Goal: Task Accomplishment & Management: Complete application form

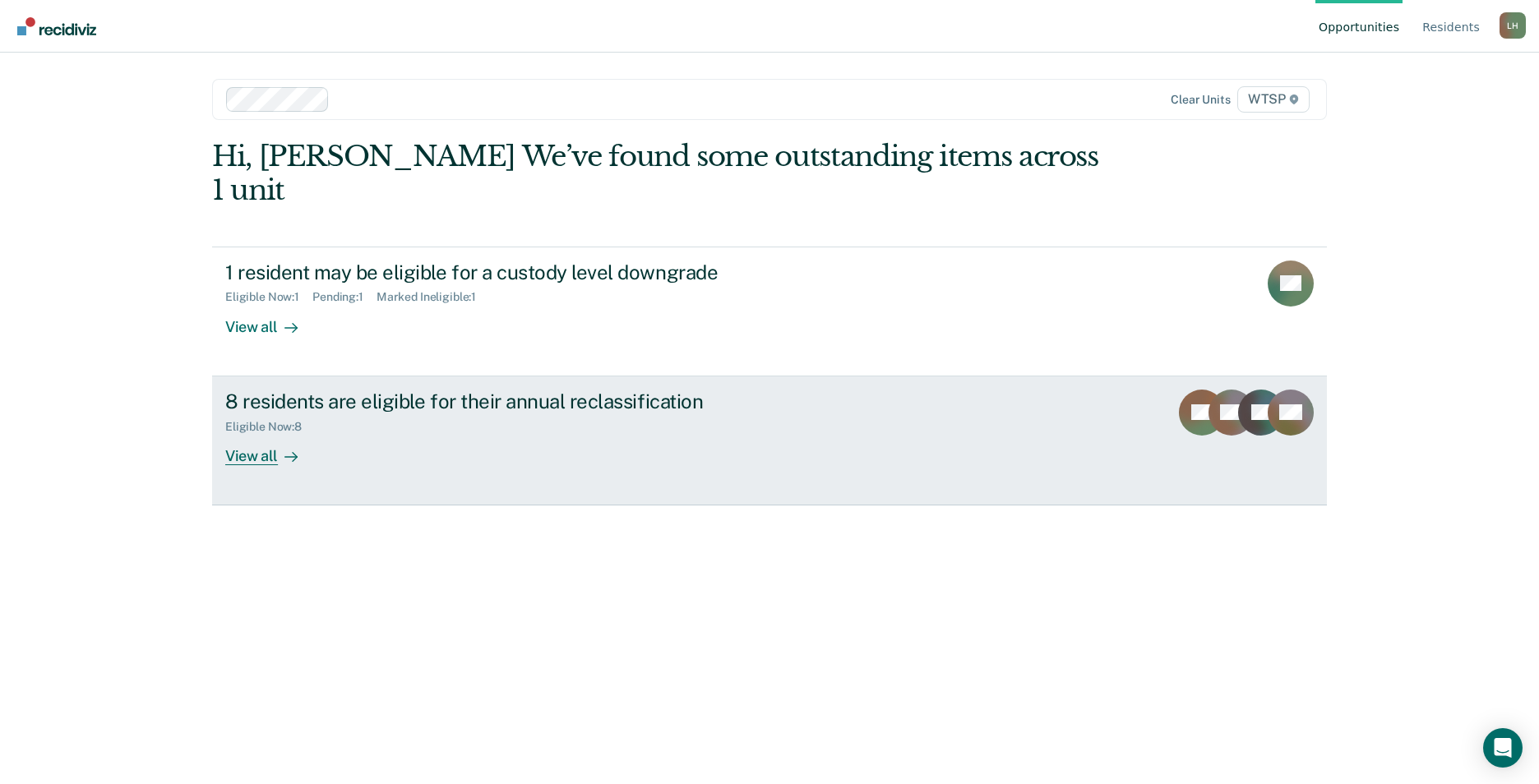
click at [278, 447] on div at bounding box center [288, 456] width 20 height 19
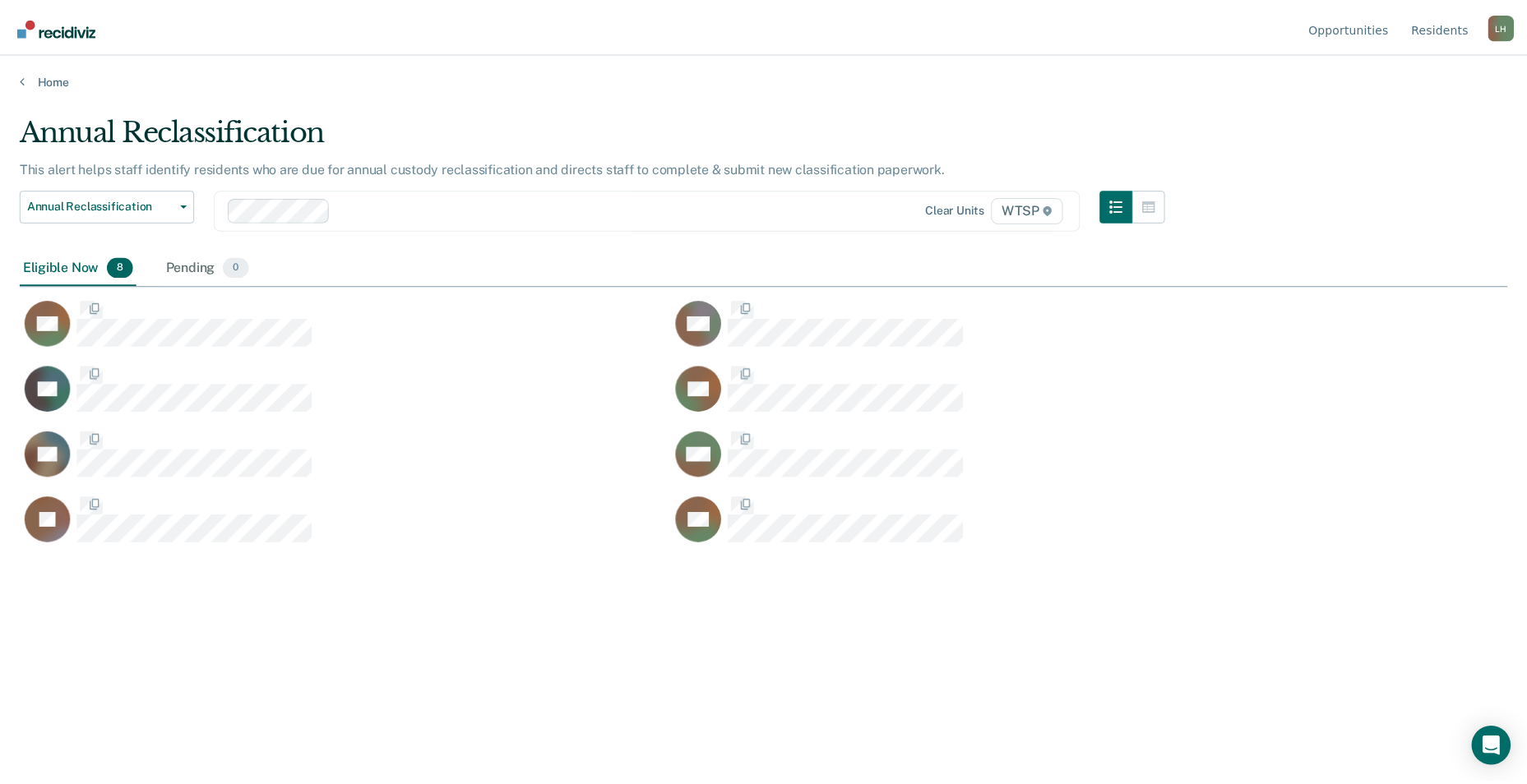
scroll to position [535, 1488]
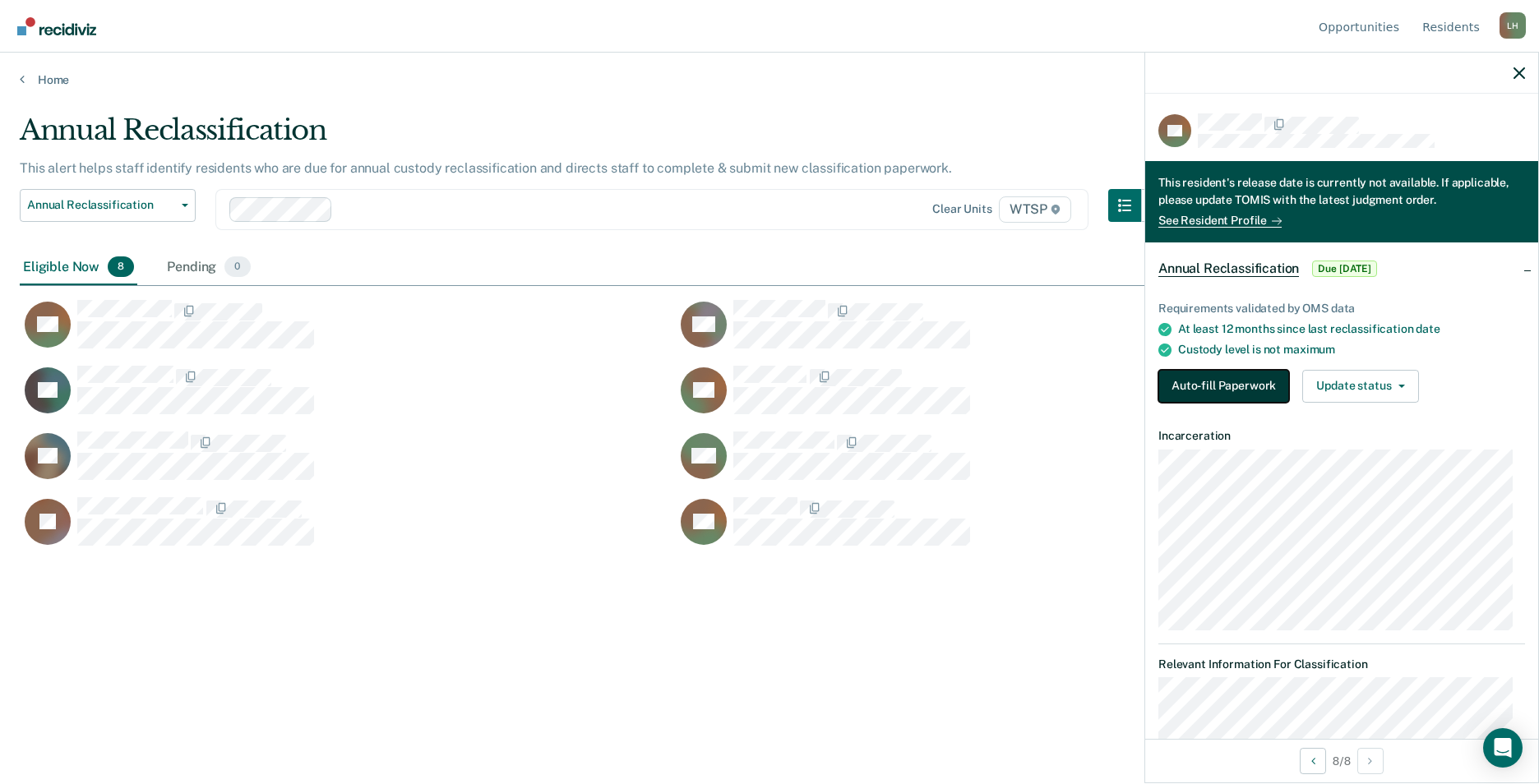
click at [1209, 392] on button "Auto-fill Paperwork" at bounding box center [1223, 386] width 131 height 33
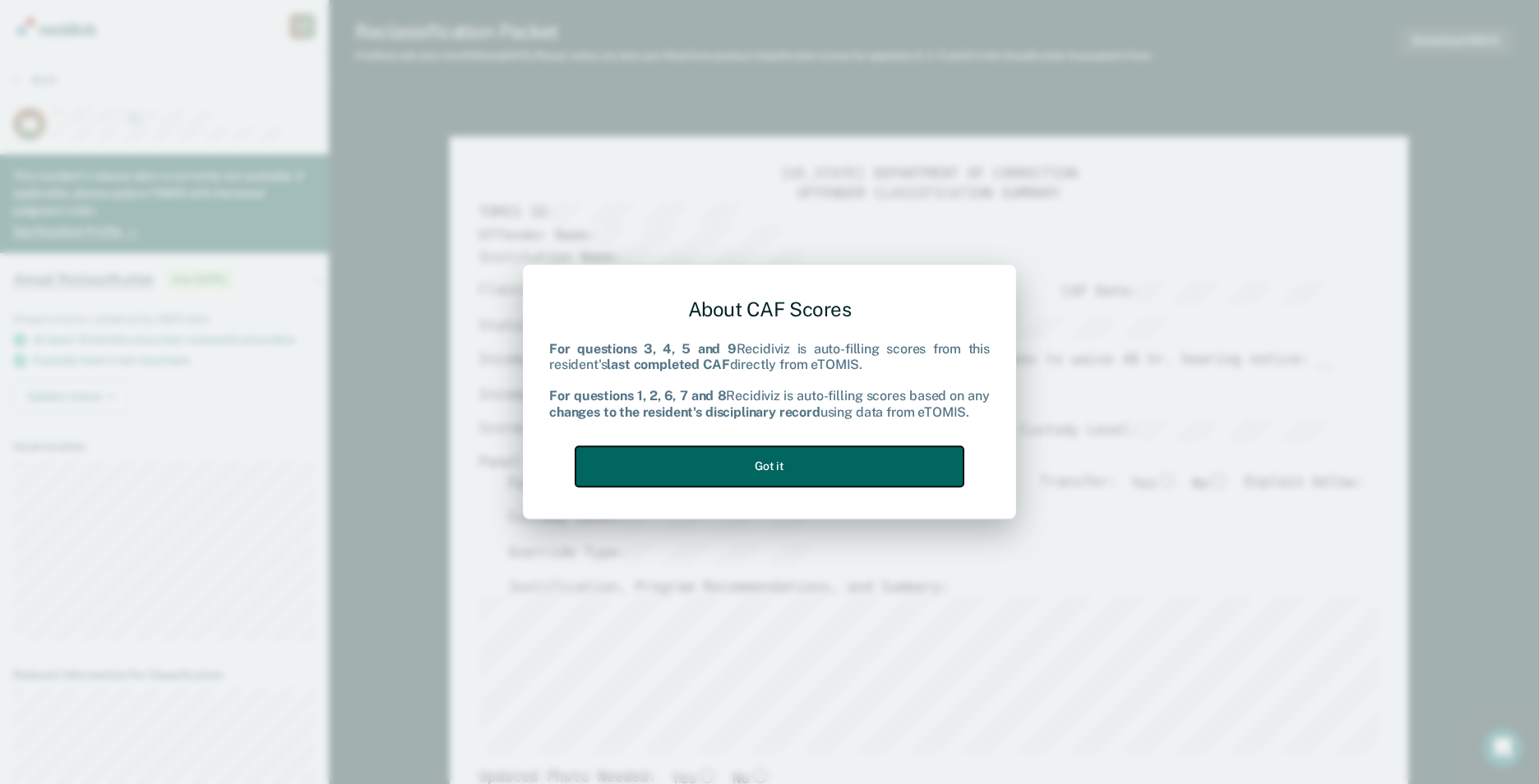
click at [884, 466] on button "Got it" at bounding box center [769, 467] width 388 height 40
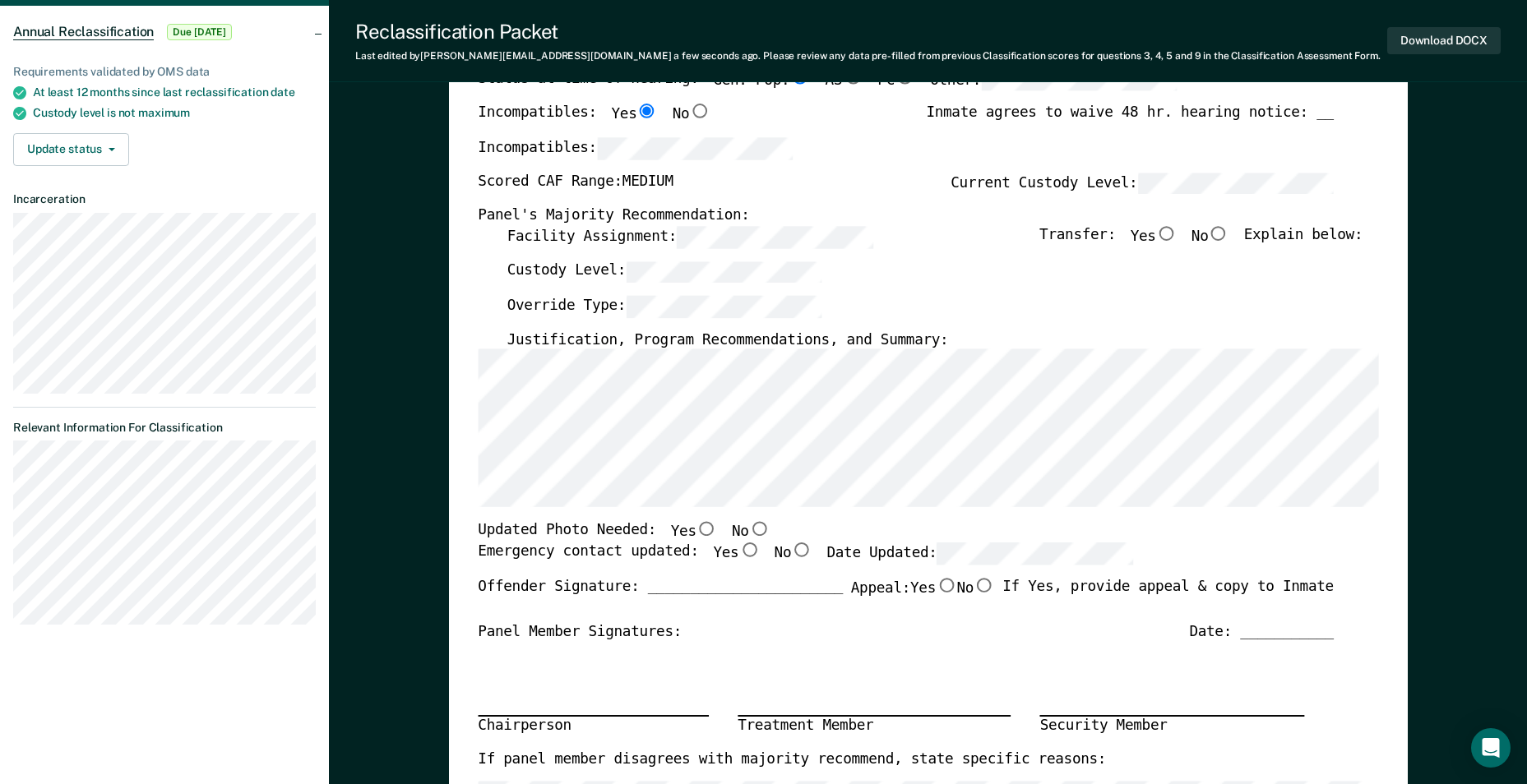
scroll to position [246, 0]
click at [748, 529] on input "No" at bounding box center [759, 530] width 22 height 15
type textarea "x"
radio input "true"
click at [1230, 235] on input "No" at bounding box center [1219, 235] width 22 height 15
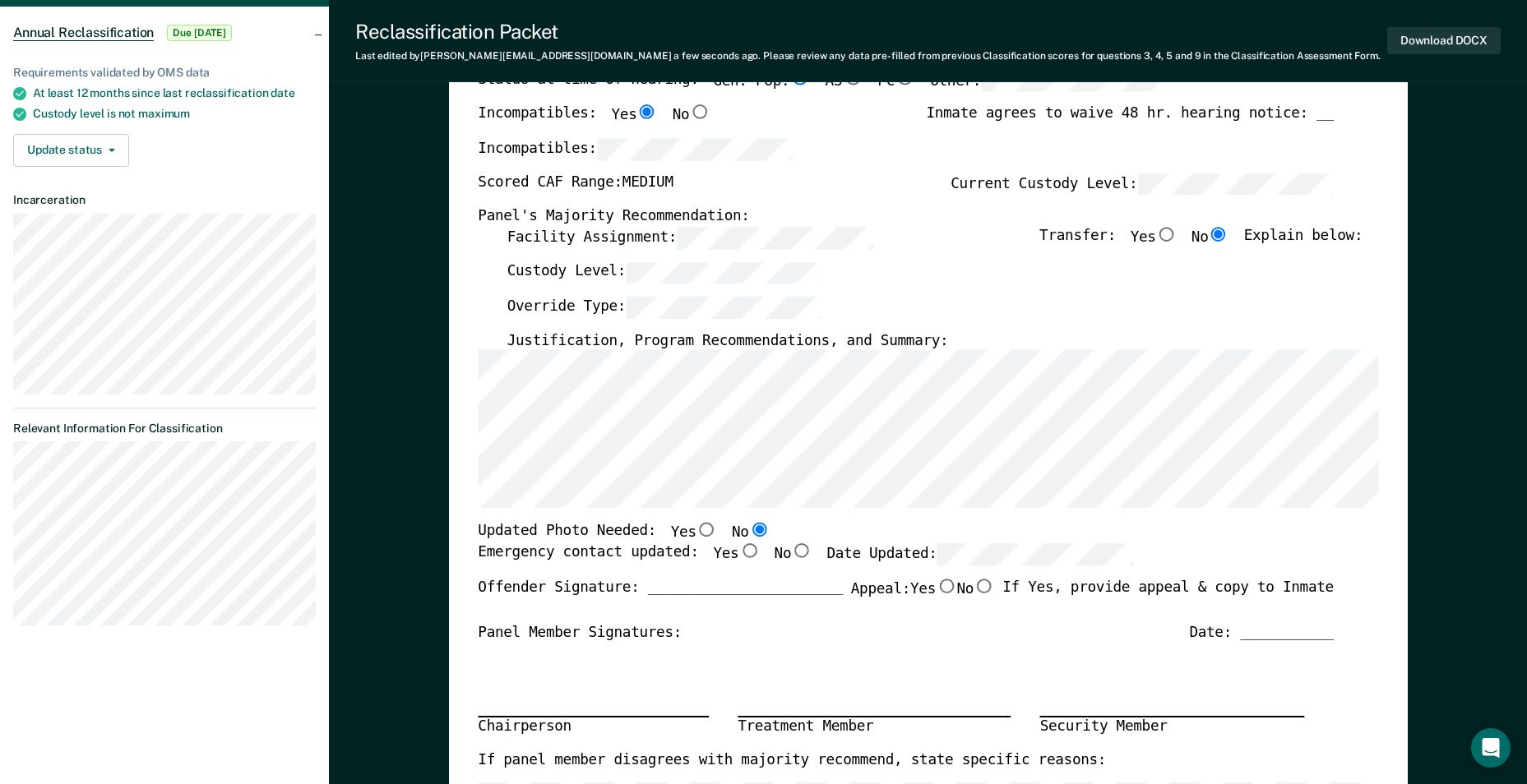
type textarea "x"
radio input "true"
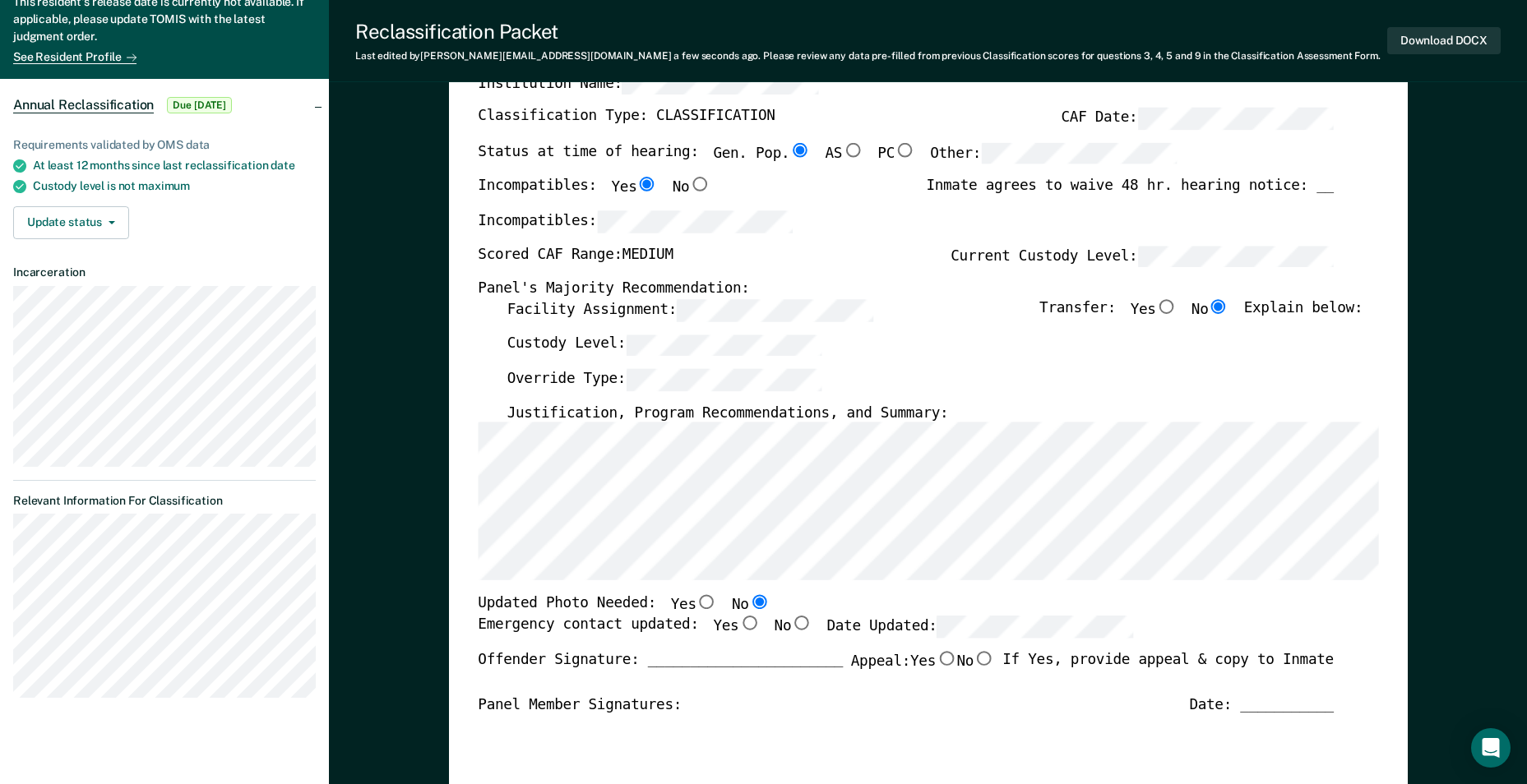
scroll to position [0, 0]
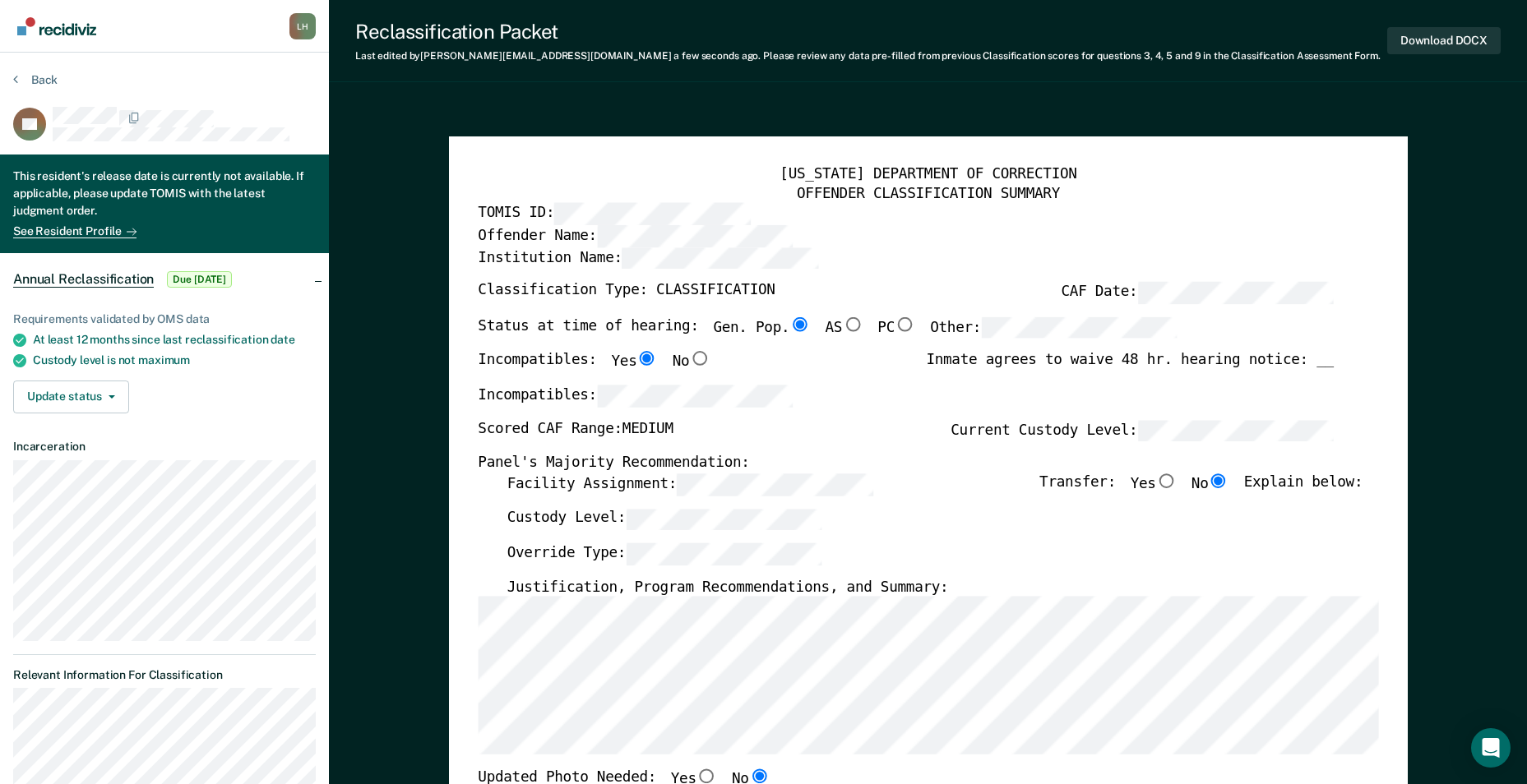
type textarea "x"
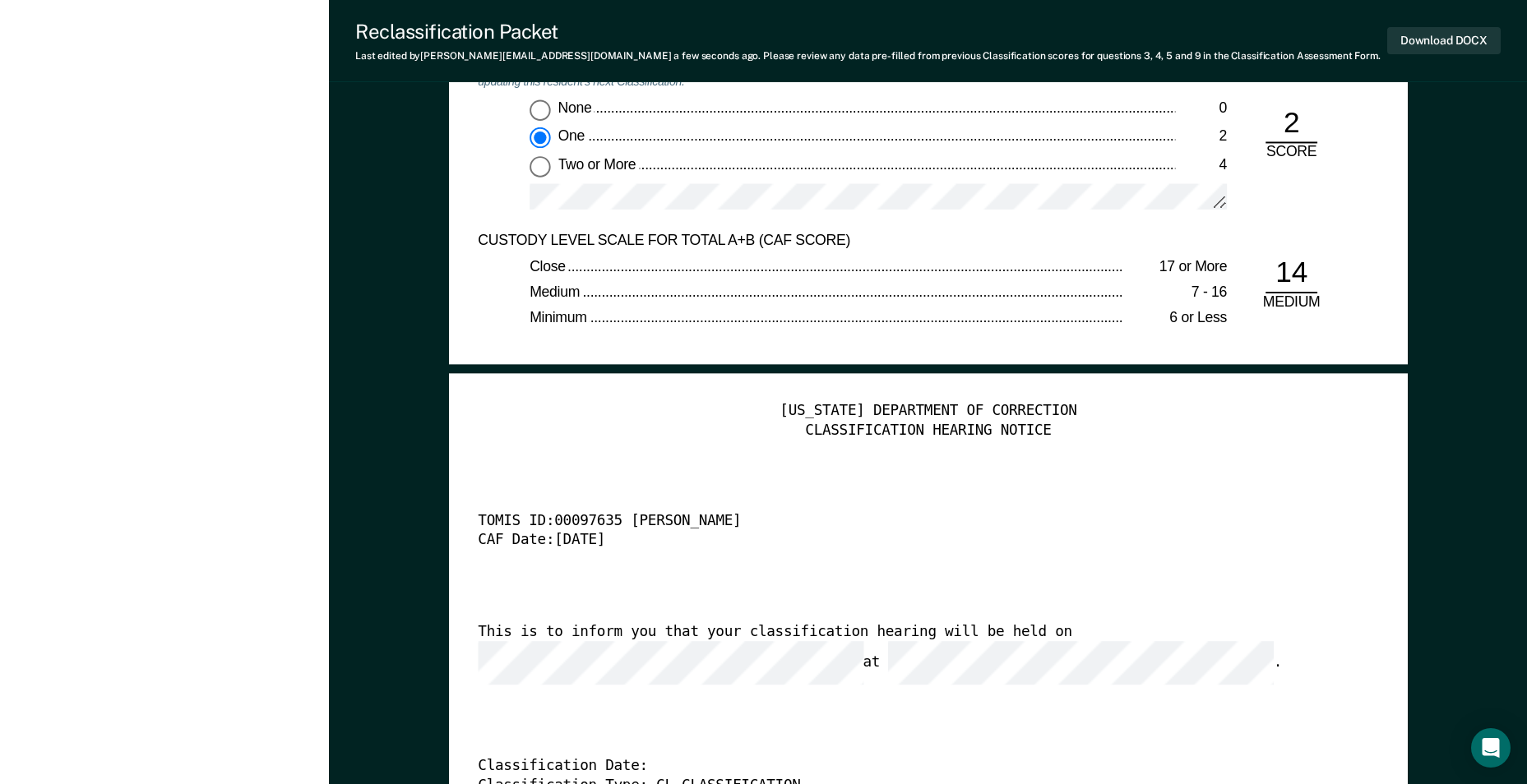
scroll to position [3863, 0]
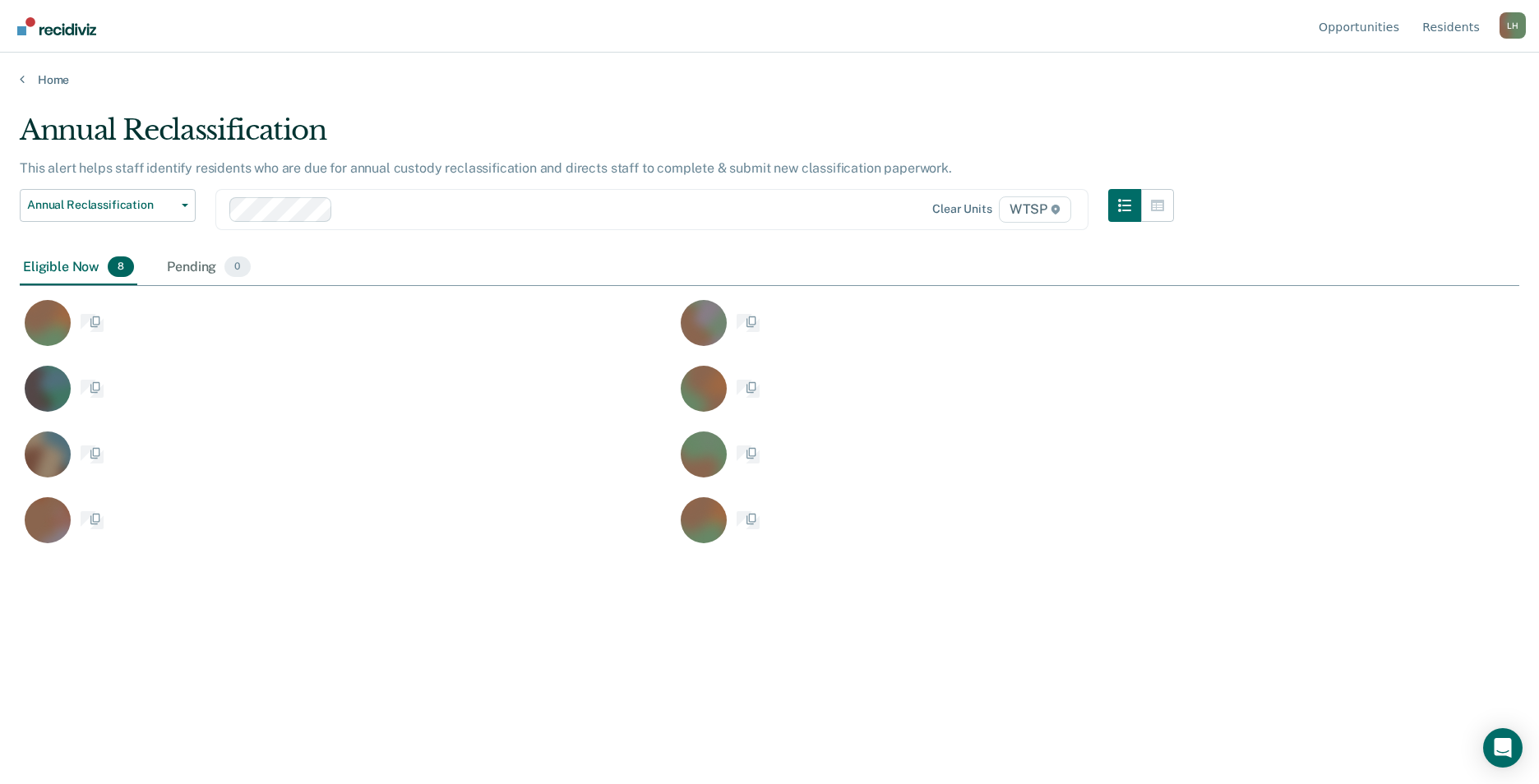
scroll to position [535, 1487]
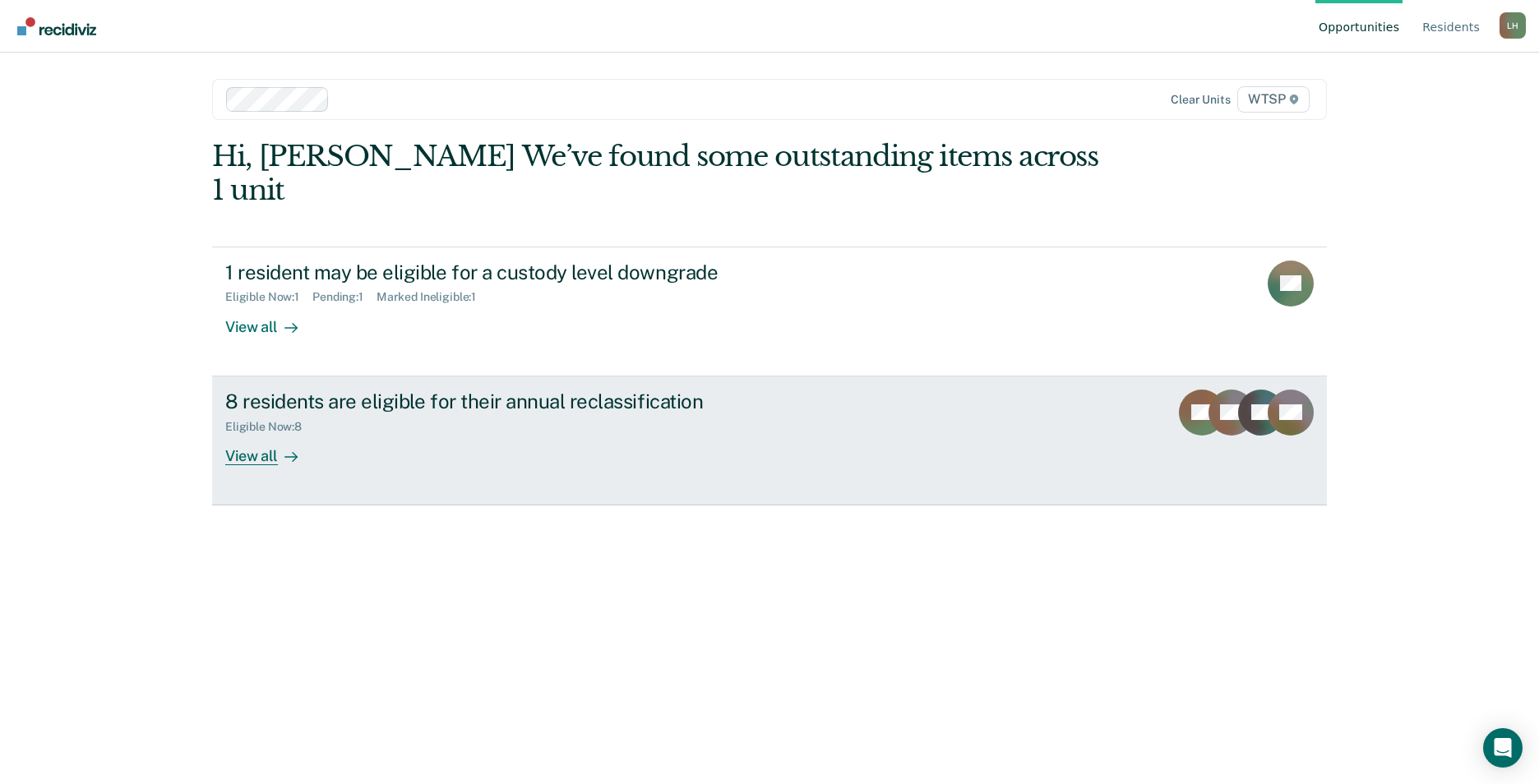
click at [270, 433] on div "View all" at bounding box center [271, 449] width 92 height 32
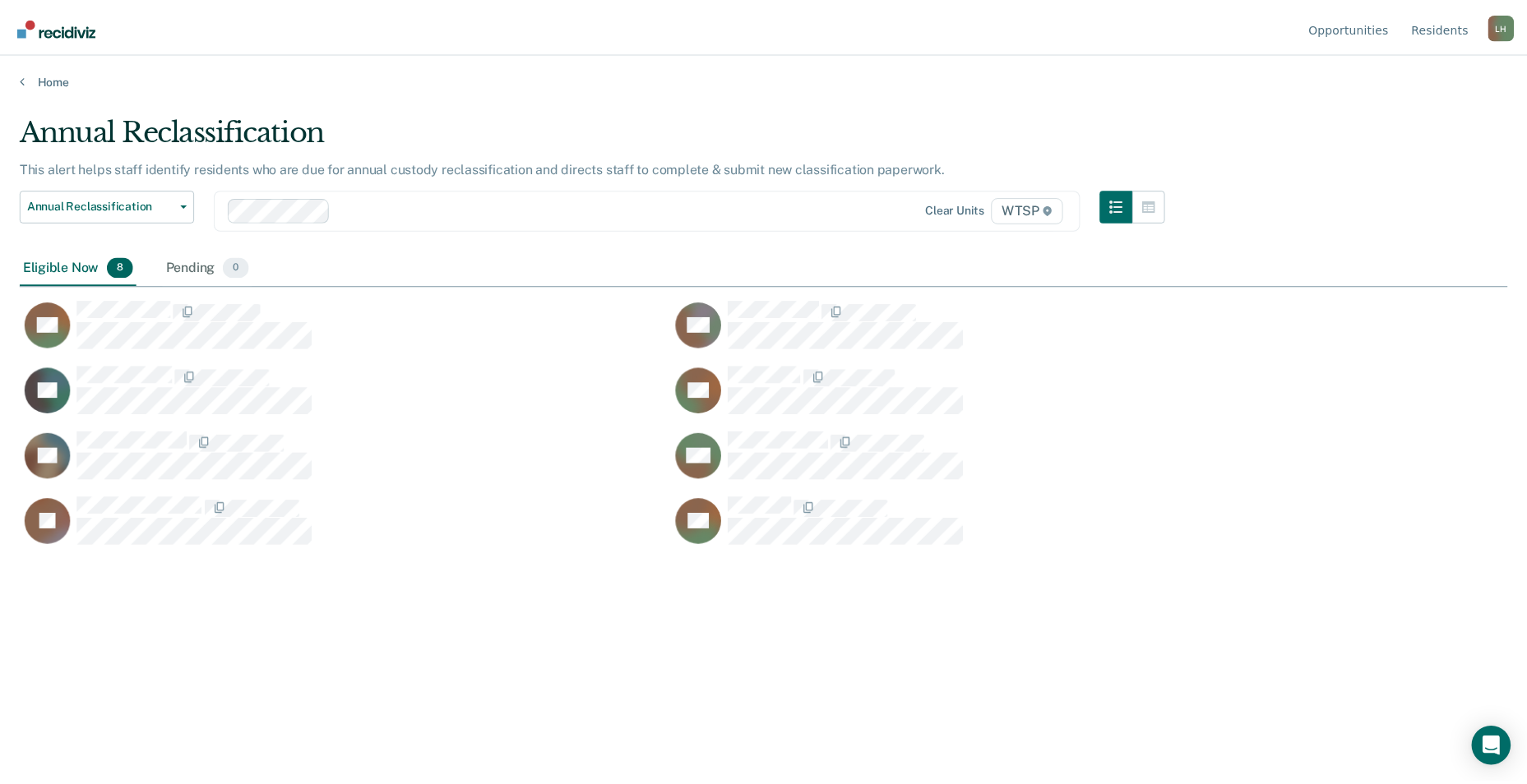
scroll to position [535, 1488]
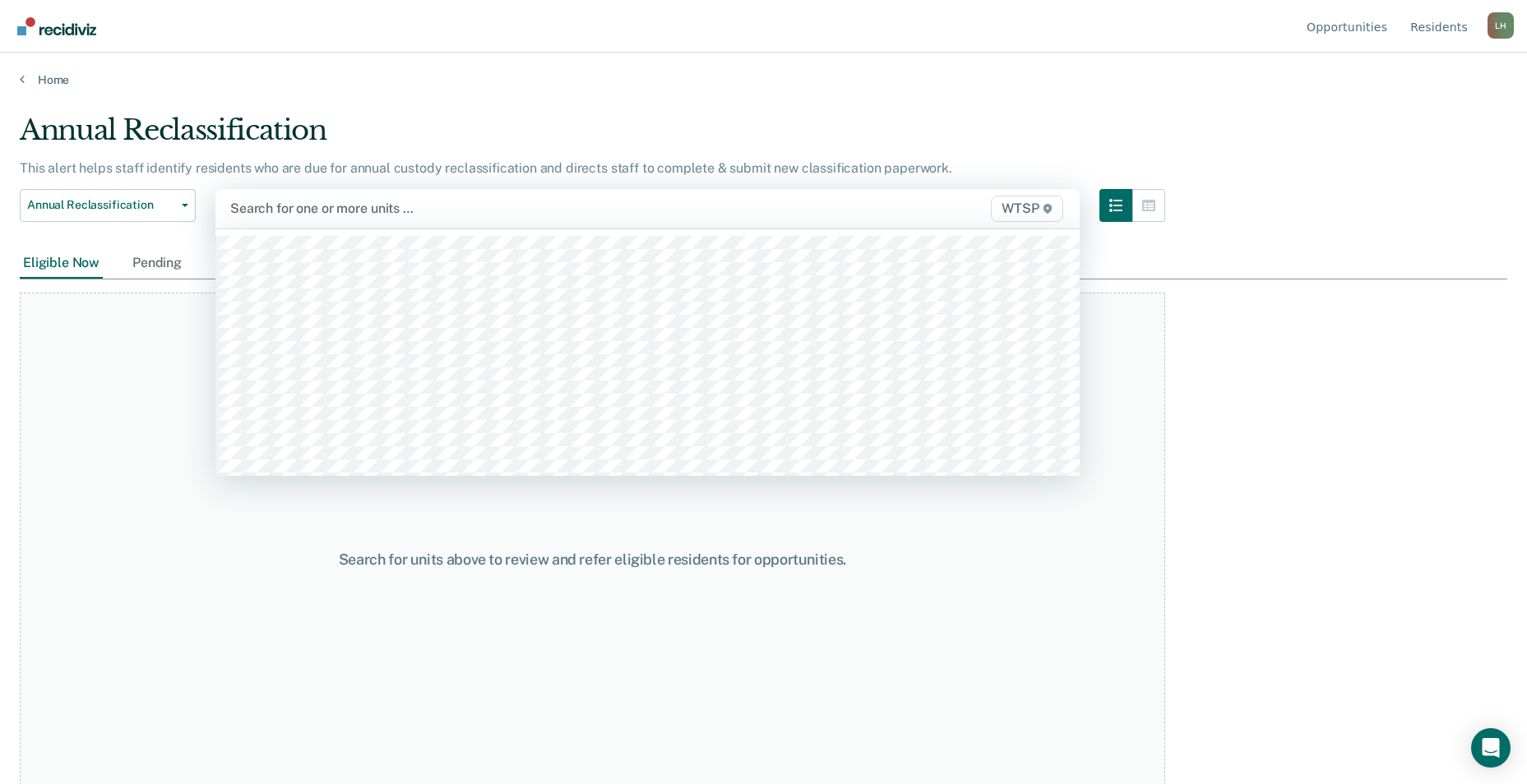
click at [1041, 212] on span "WTSP" at bounding box center [1027, 209] width 73 height 27
type input "w"
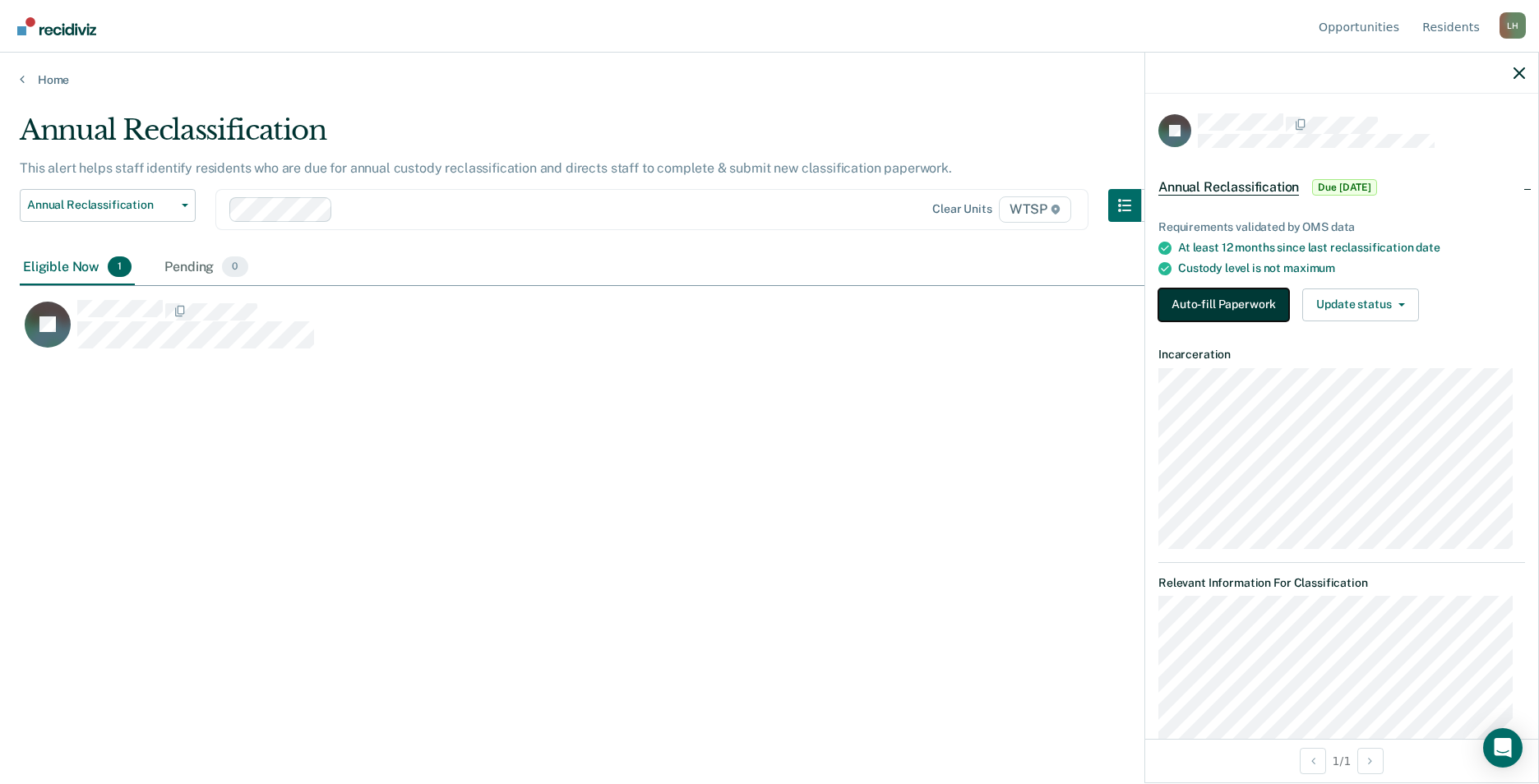
click at [1222, 300] on button "Auto-fill Paperwork" at bounding box center [1223, 305] width 131 height 33
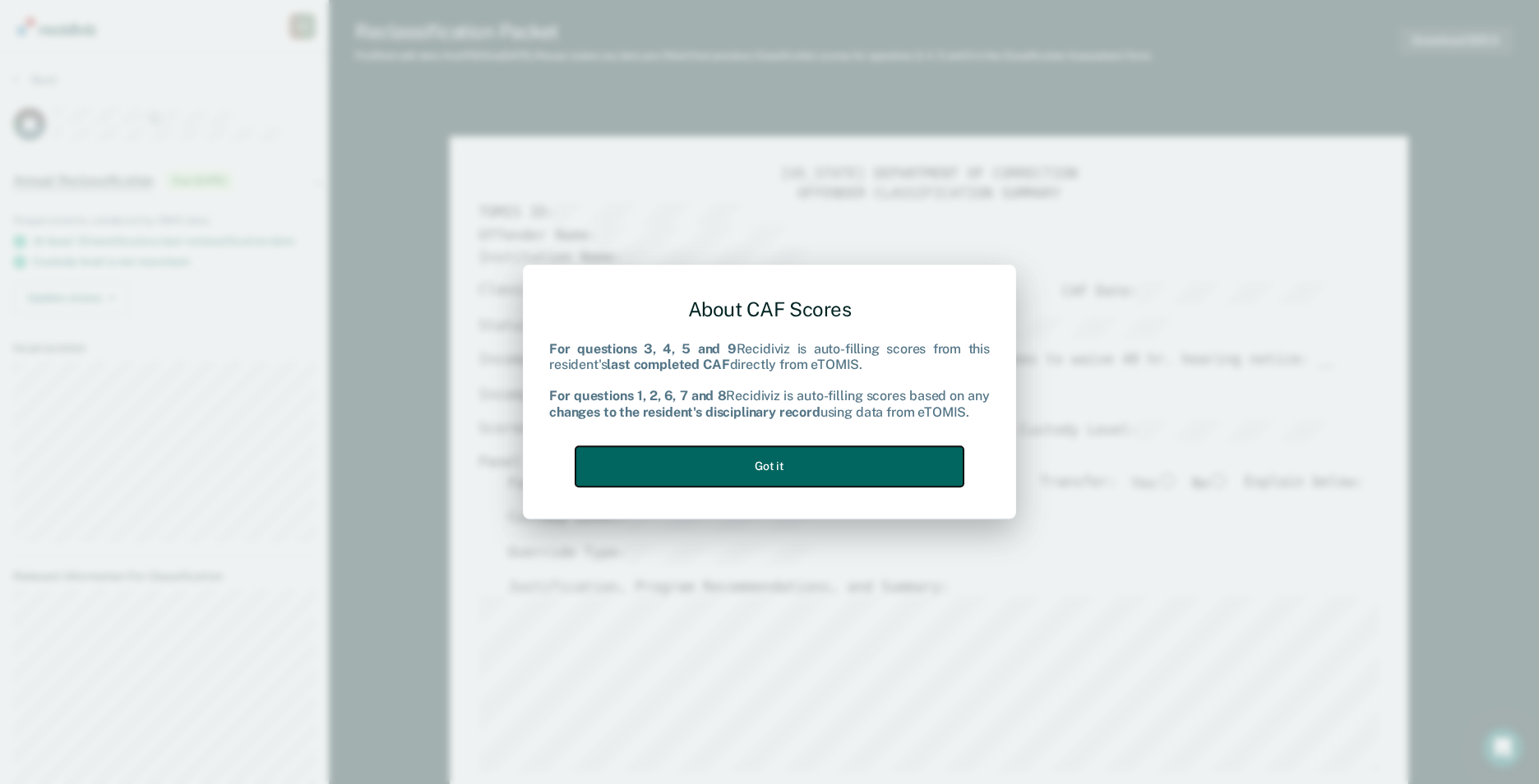
click at [838, 468] on button "Got it" at bounding box center [769, 467] width 388 height 40
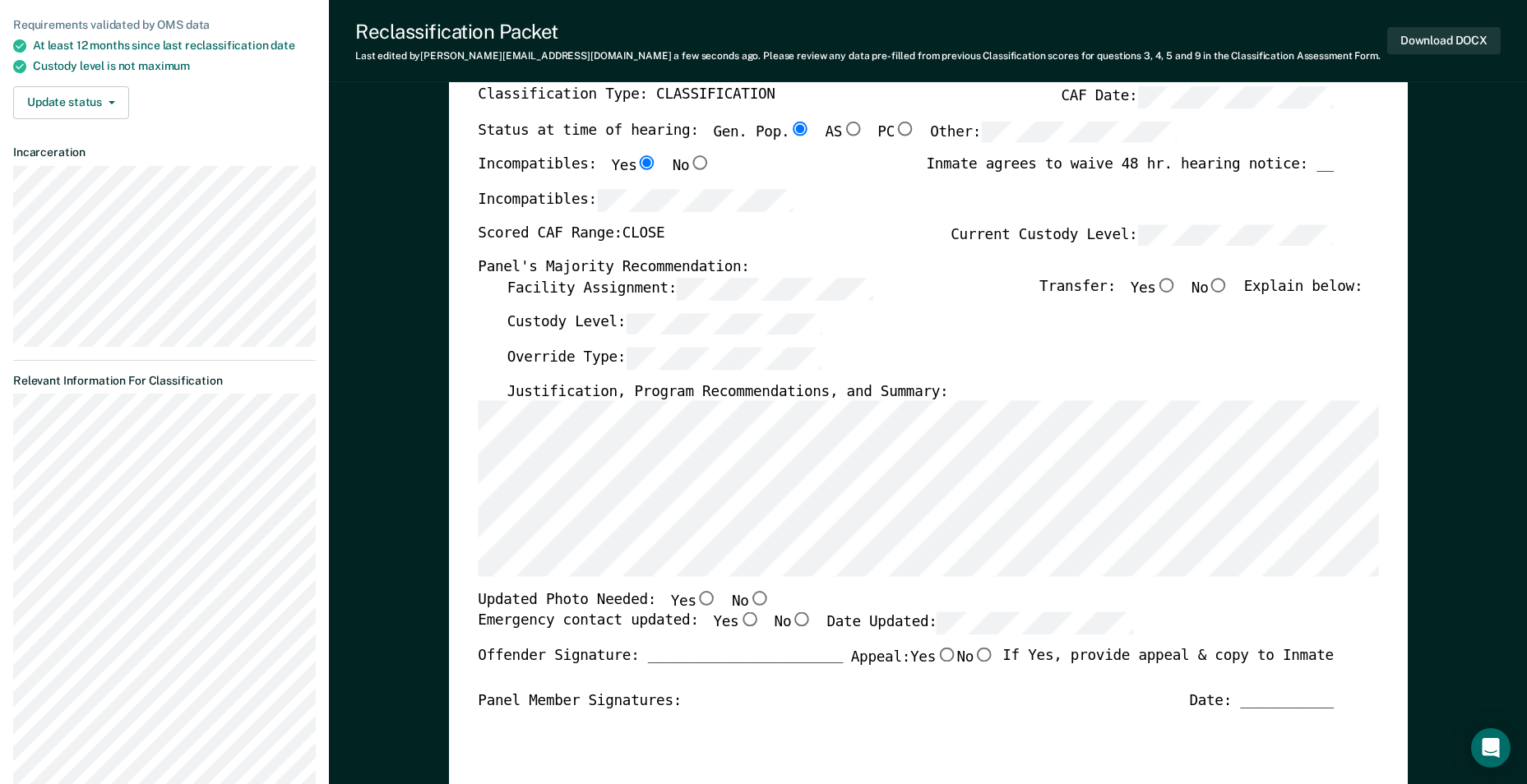
scroll to position [164, 0]
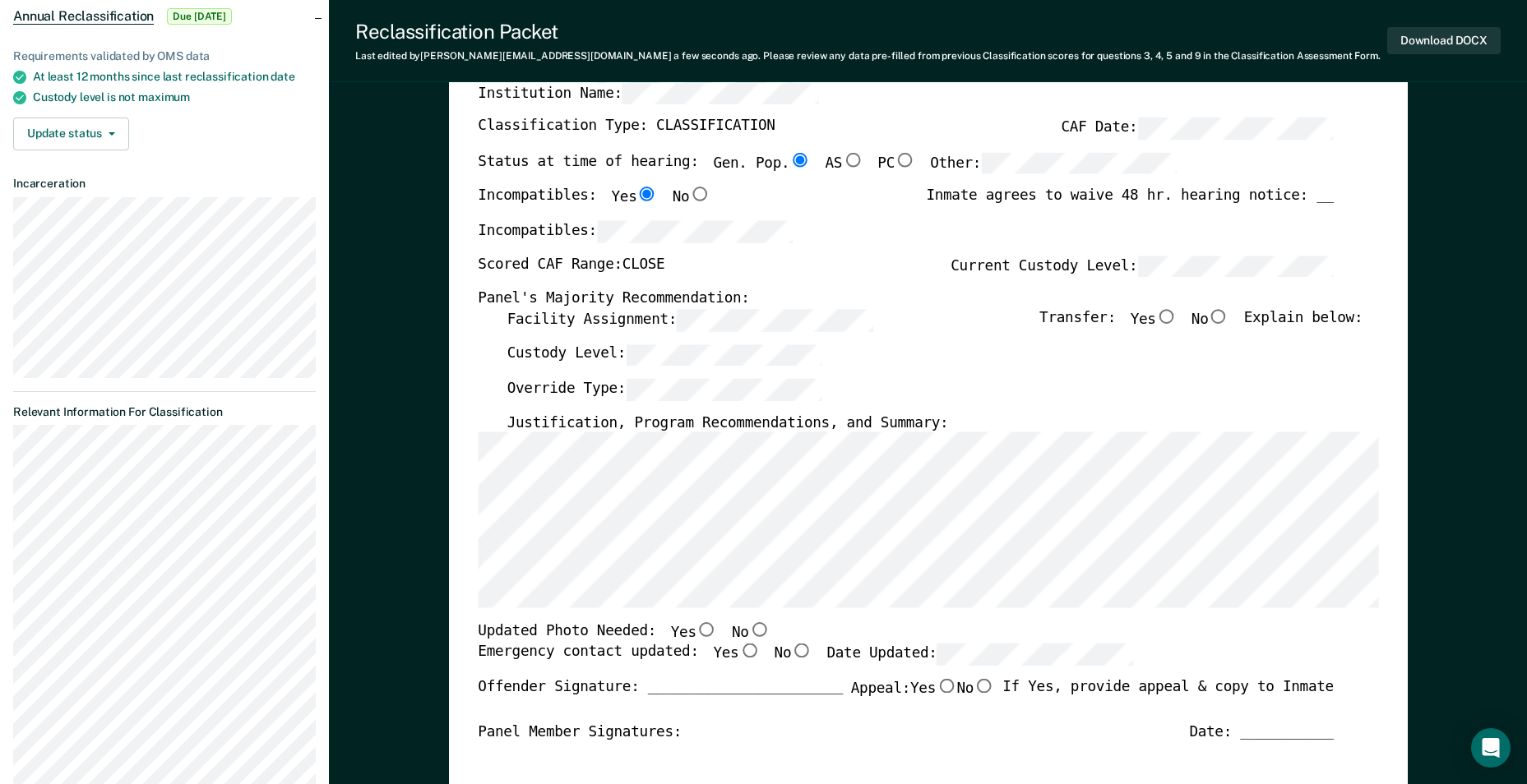
click at [1225, 315] on input "No" at bounding box center [1219, 316] width 22 height 15
type textarea "x"
radio input "true"
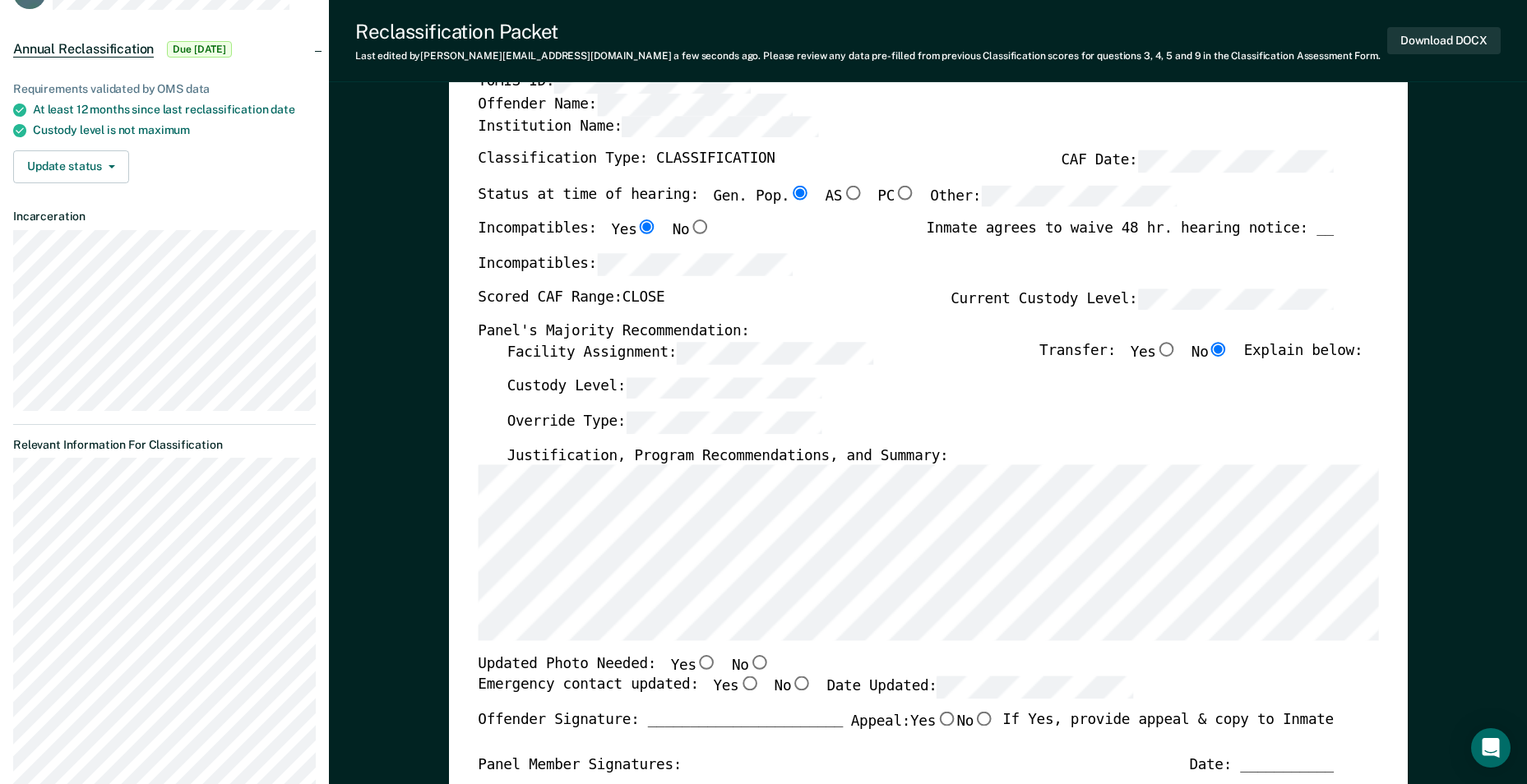
scroll to position [246, 0]
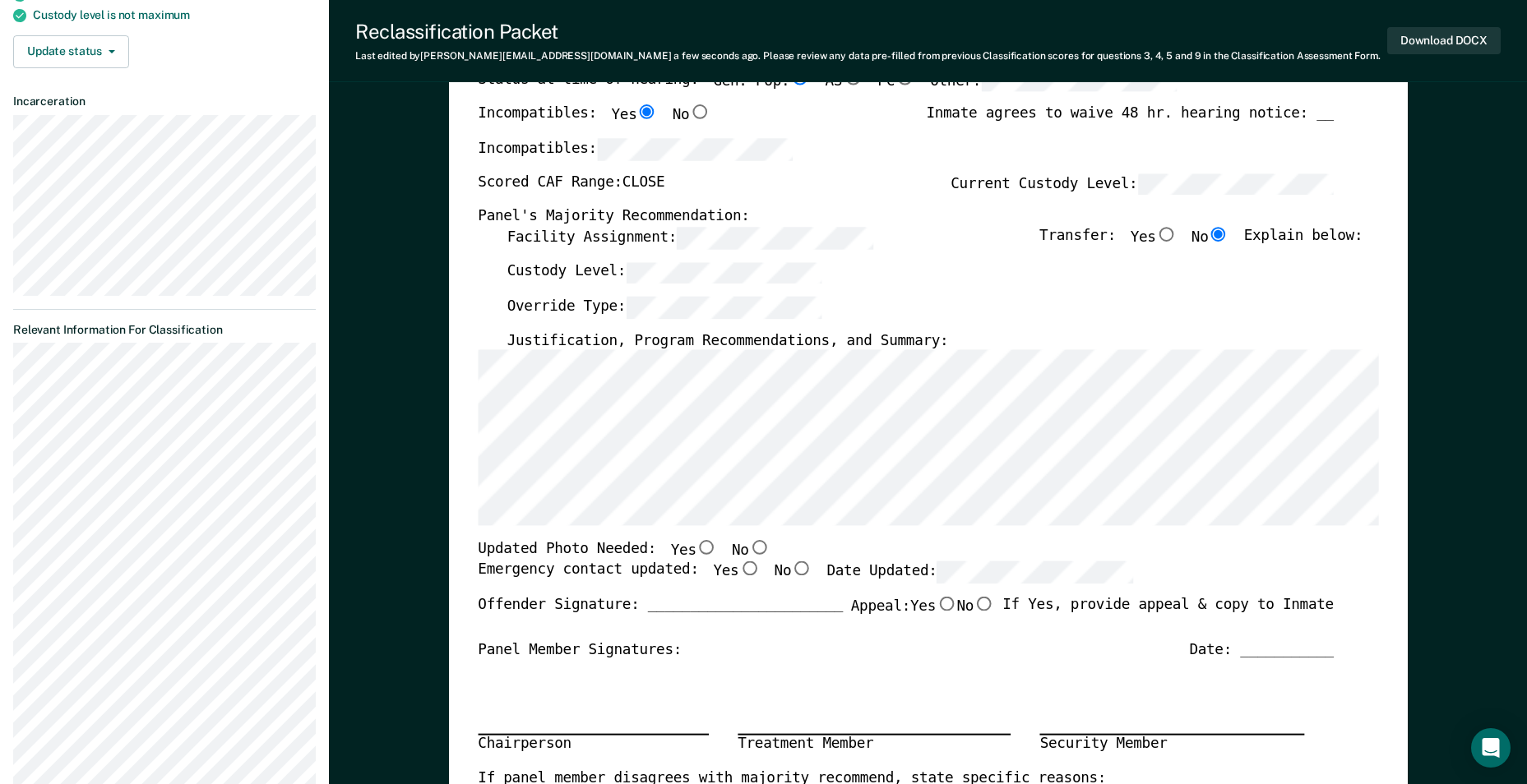
click at [748, 547] on input "No" at bounding box center [759, 549] width 22 height 15
type textarea "x"
radio input "true"
type textarea "x"
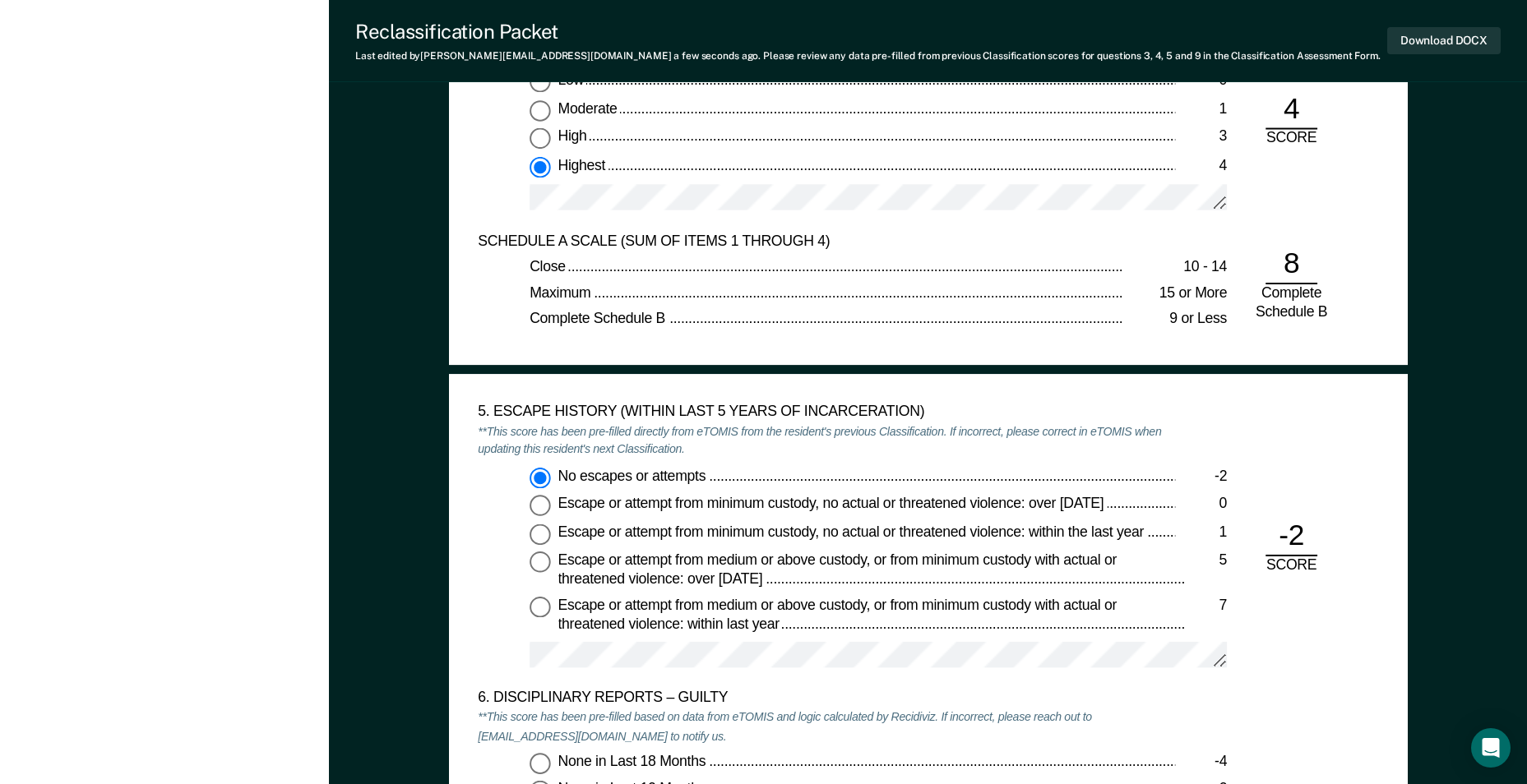
scroll to position [2548, 0]
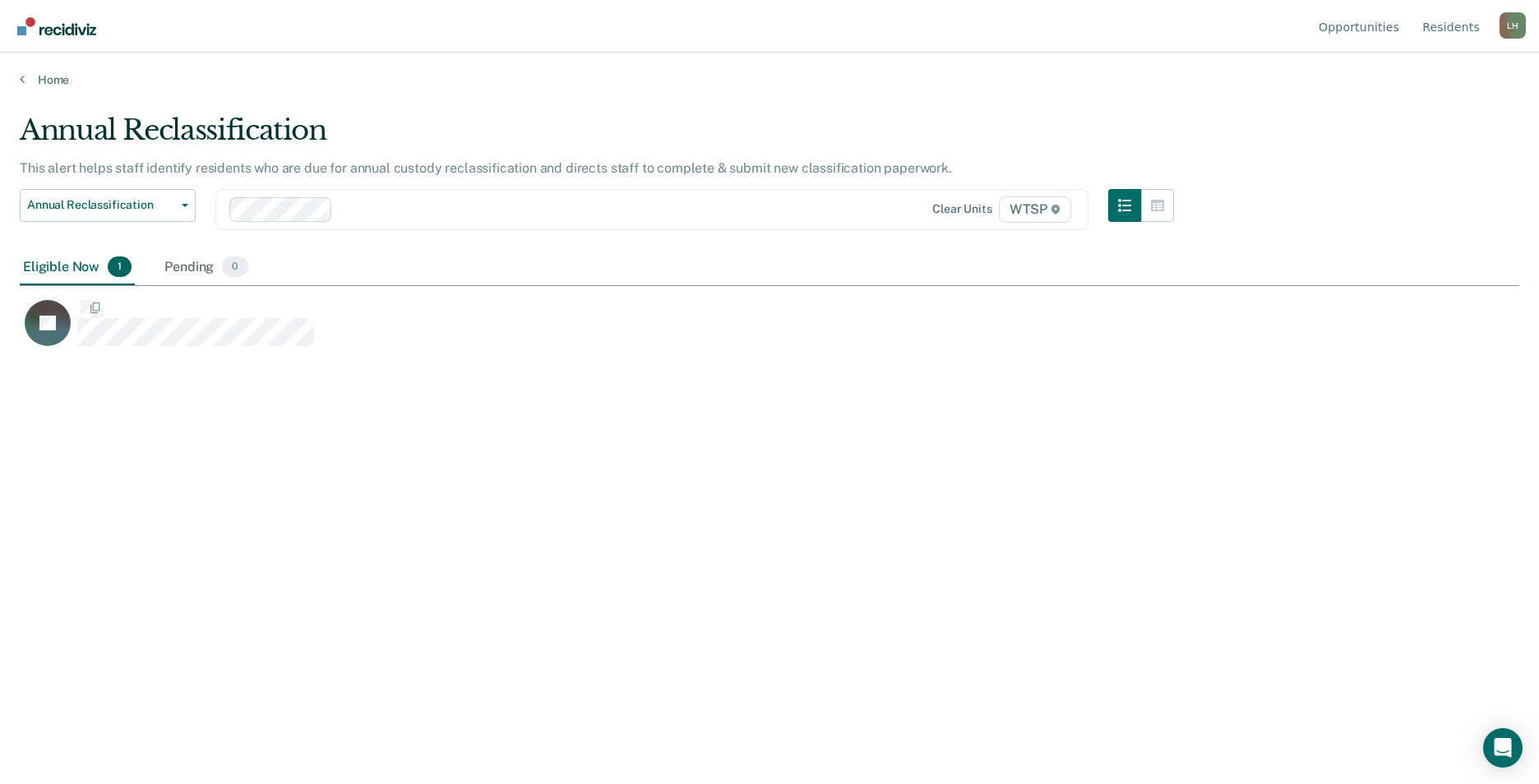
scroll to position [535, 1487]
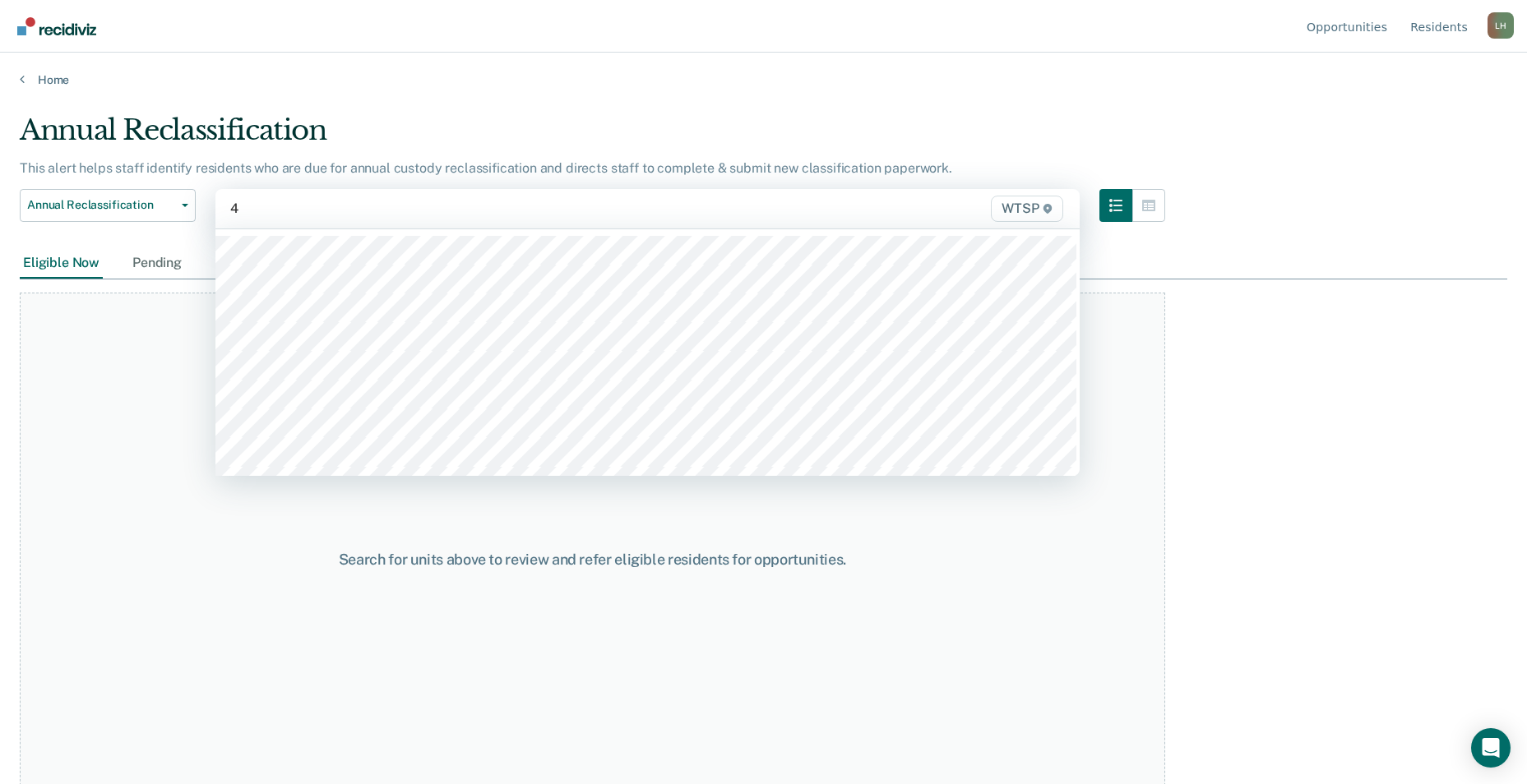
type input "4b"
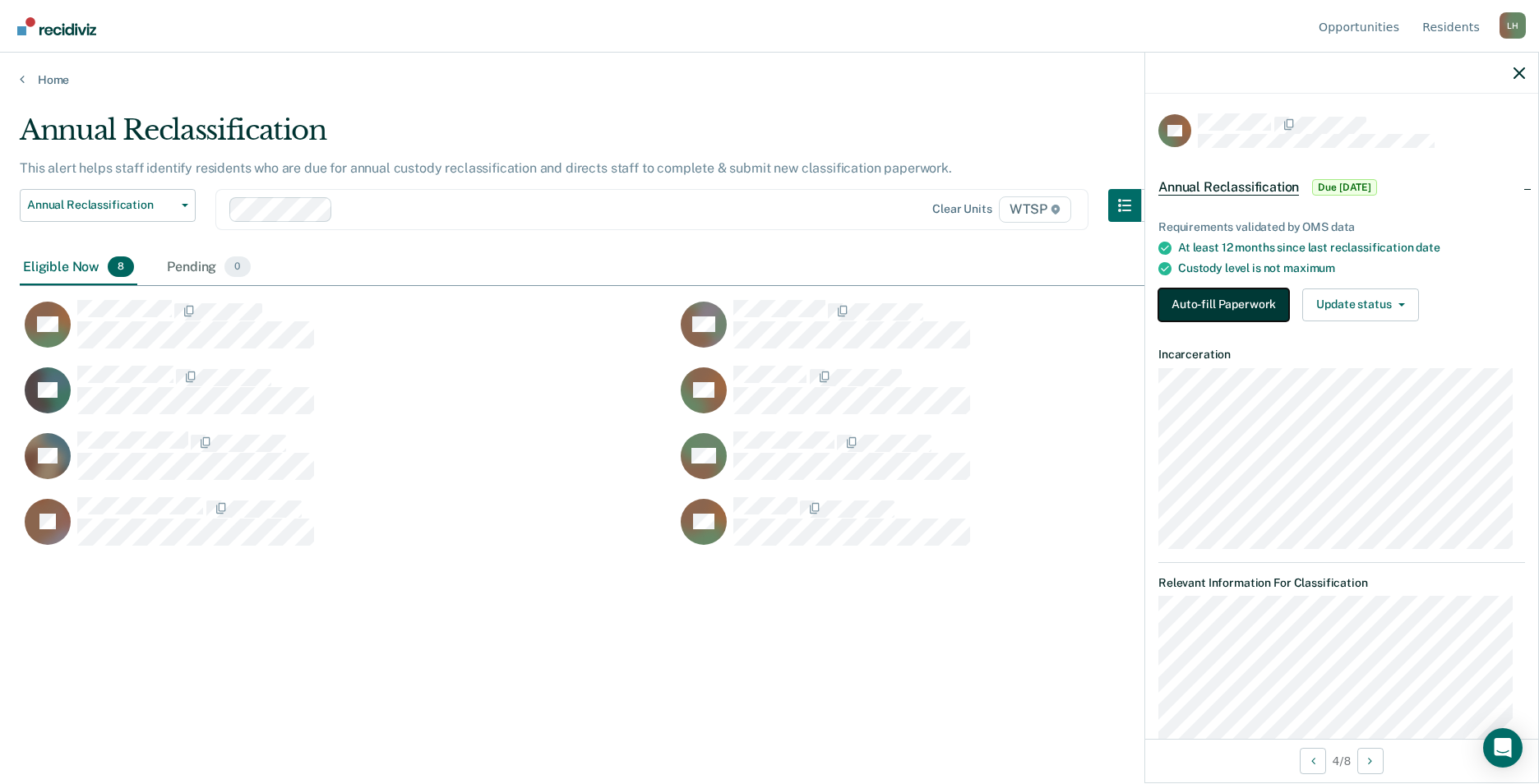
click at [1264, 306] on button "Auto-fill Paperwork" at bounding box center [1223, 305] width 131 height 33
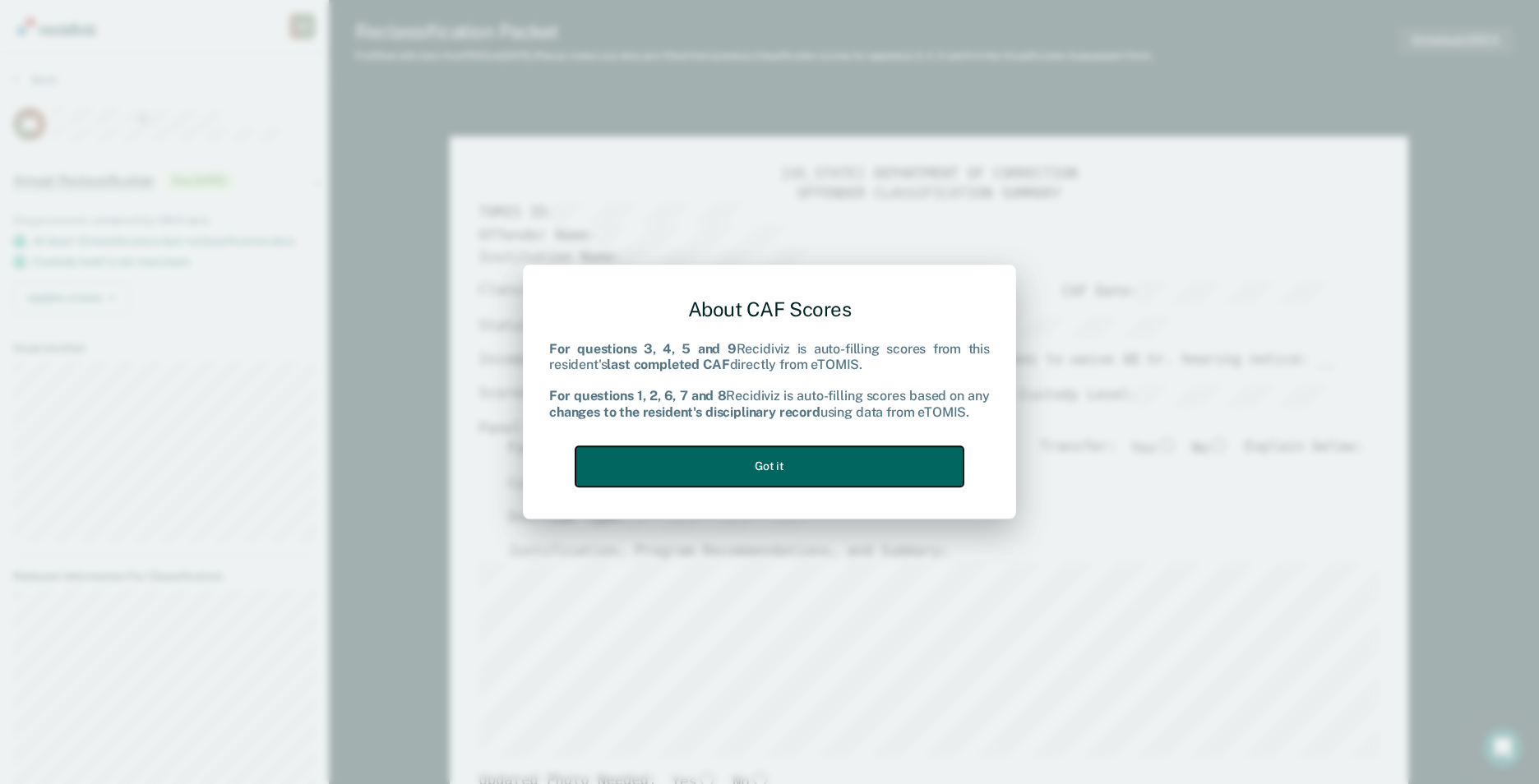
click at [940, 466] on button "Got it" at bounding box center [769, 467] width 388 height 40
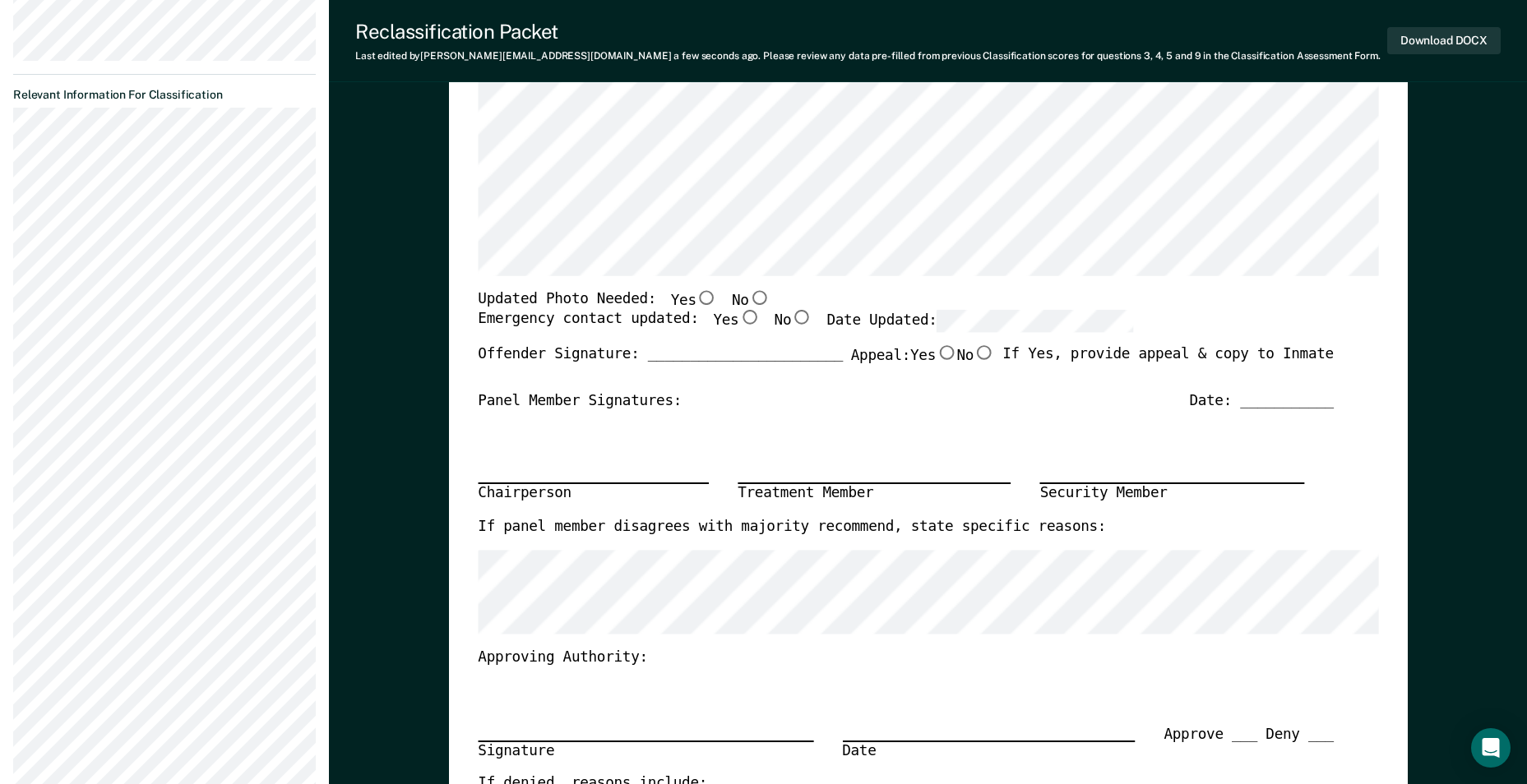
scroll to position [246, 0]
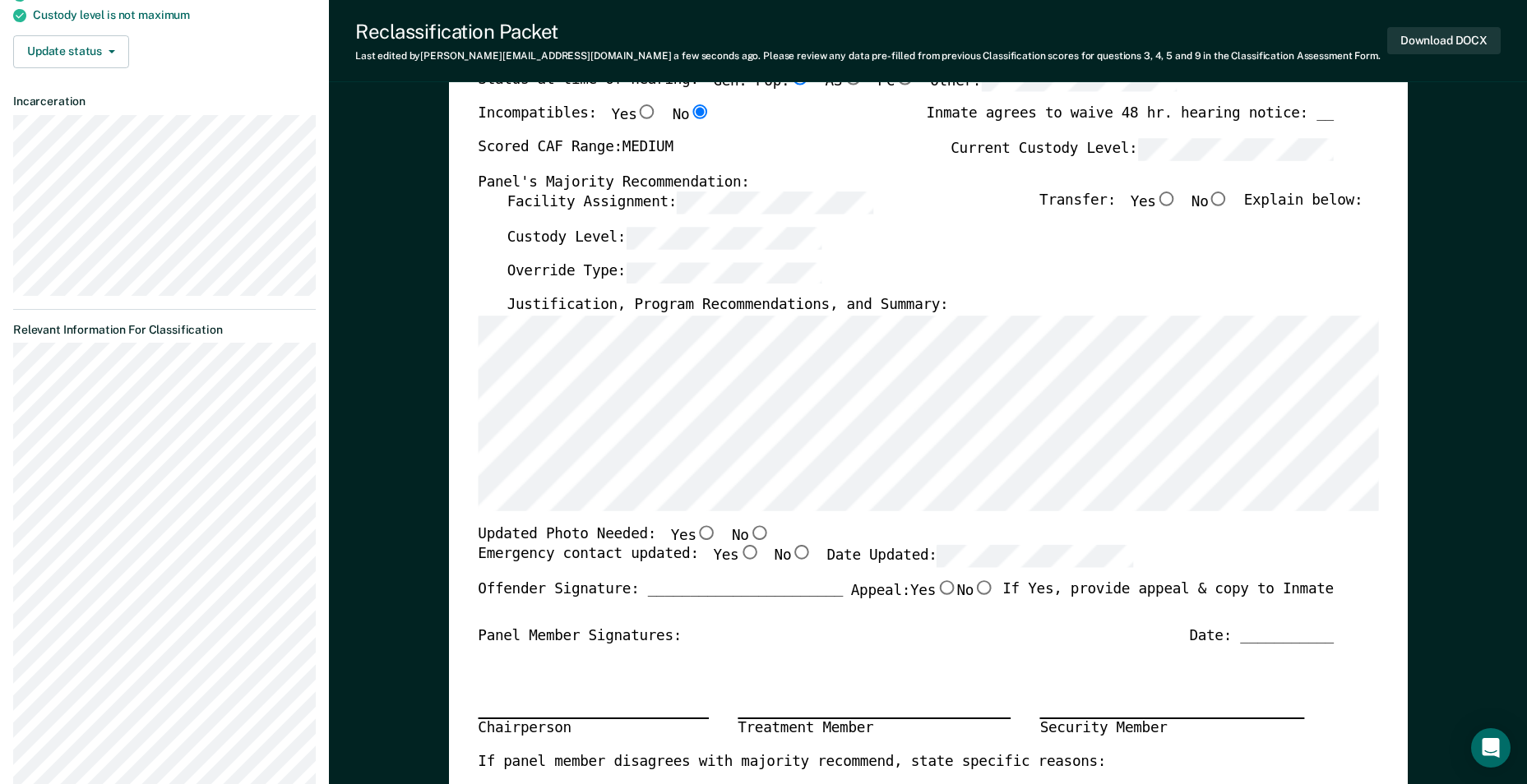
click at [1230, 196] on input "No" at bounding box center [1219, 200] width 22 height 15
type textarea "x"
radio input "true"
click at [748, 532] on input "No" at bounding box center [759, 533] width 22 height 15
type textarea "x"
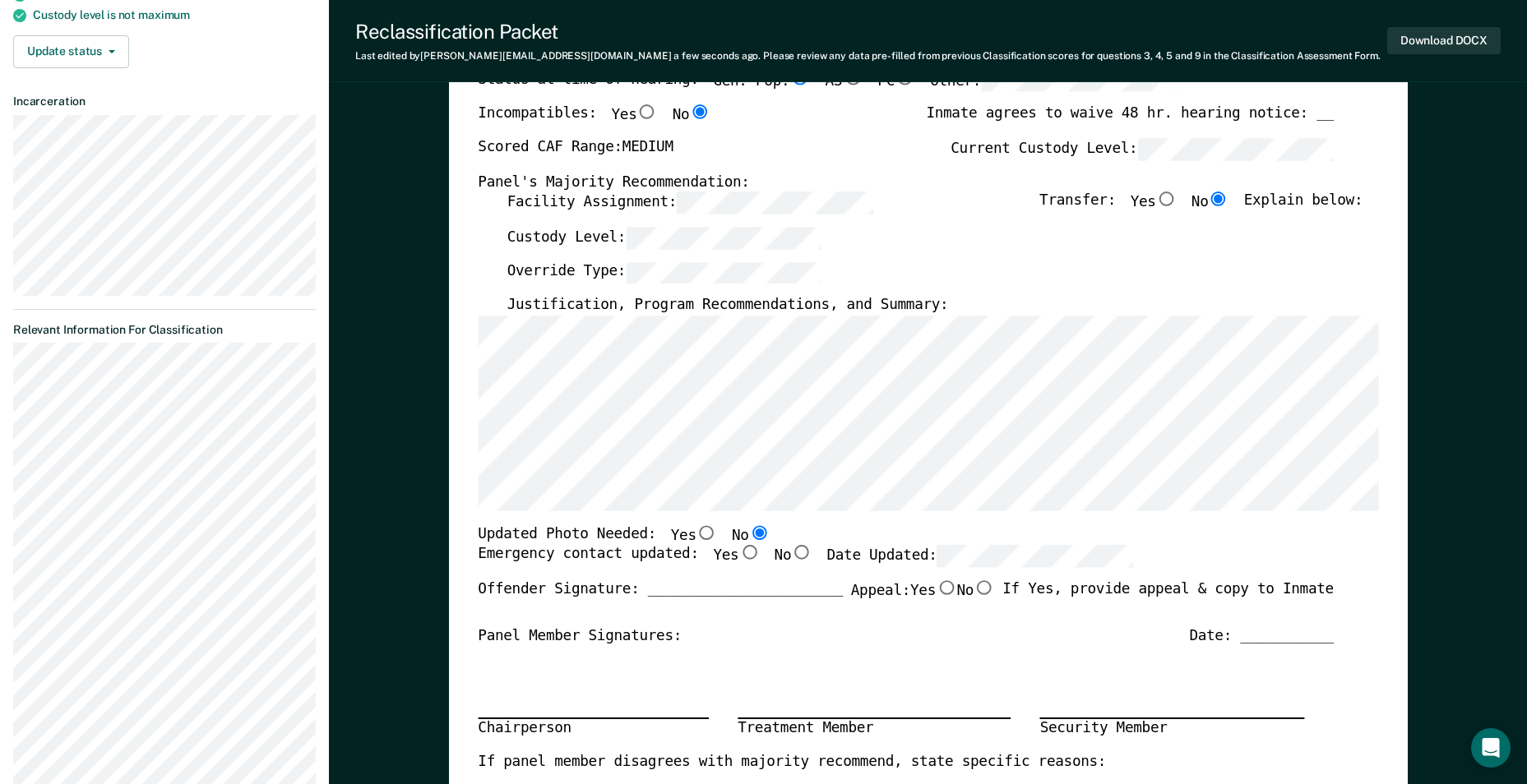
radio input "true"
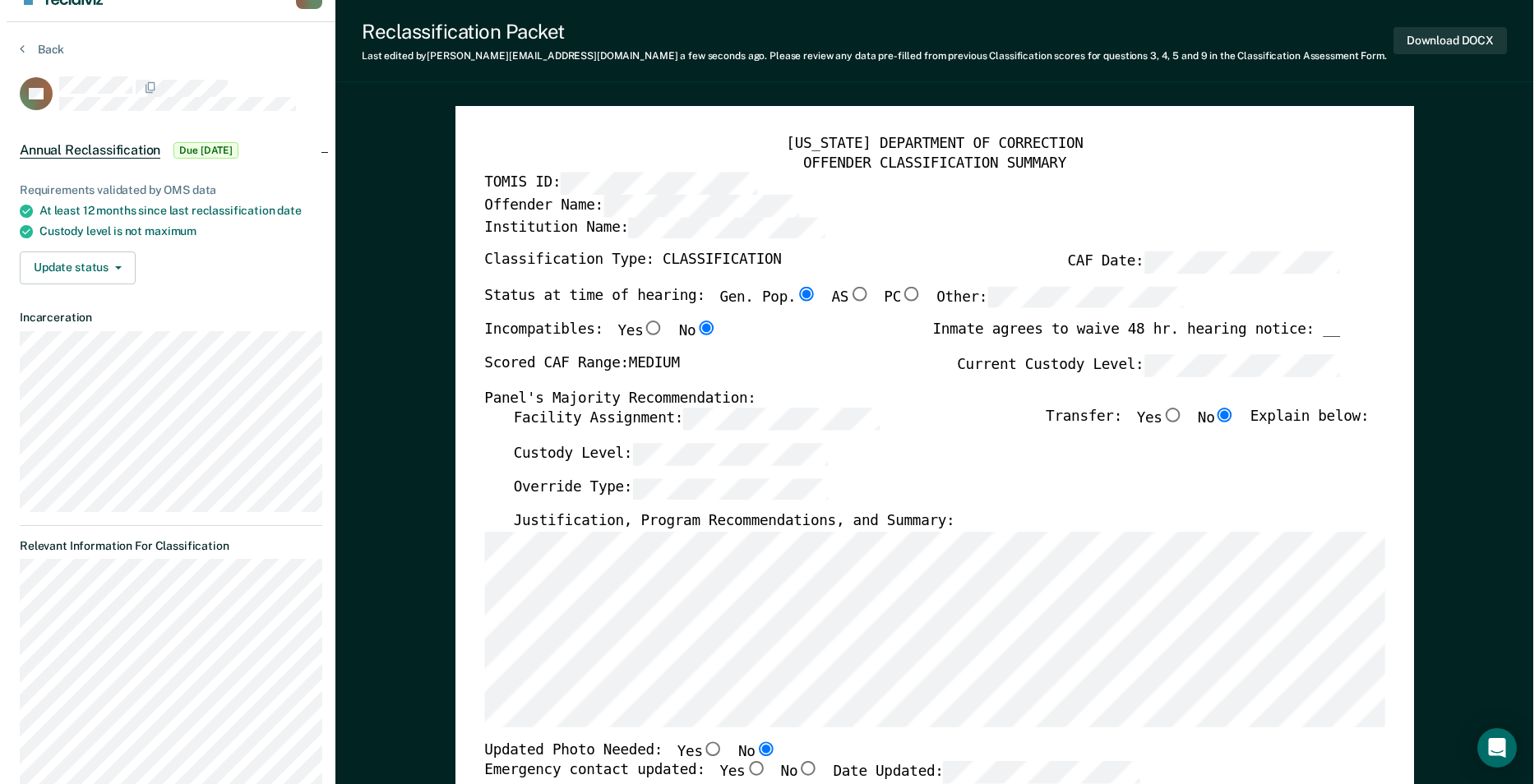
scroll to position [0, 0]
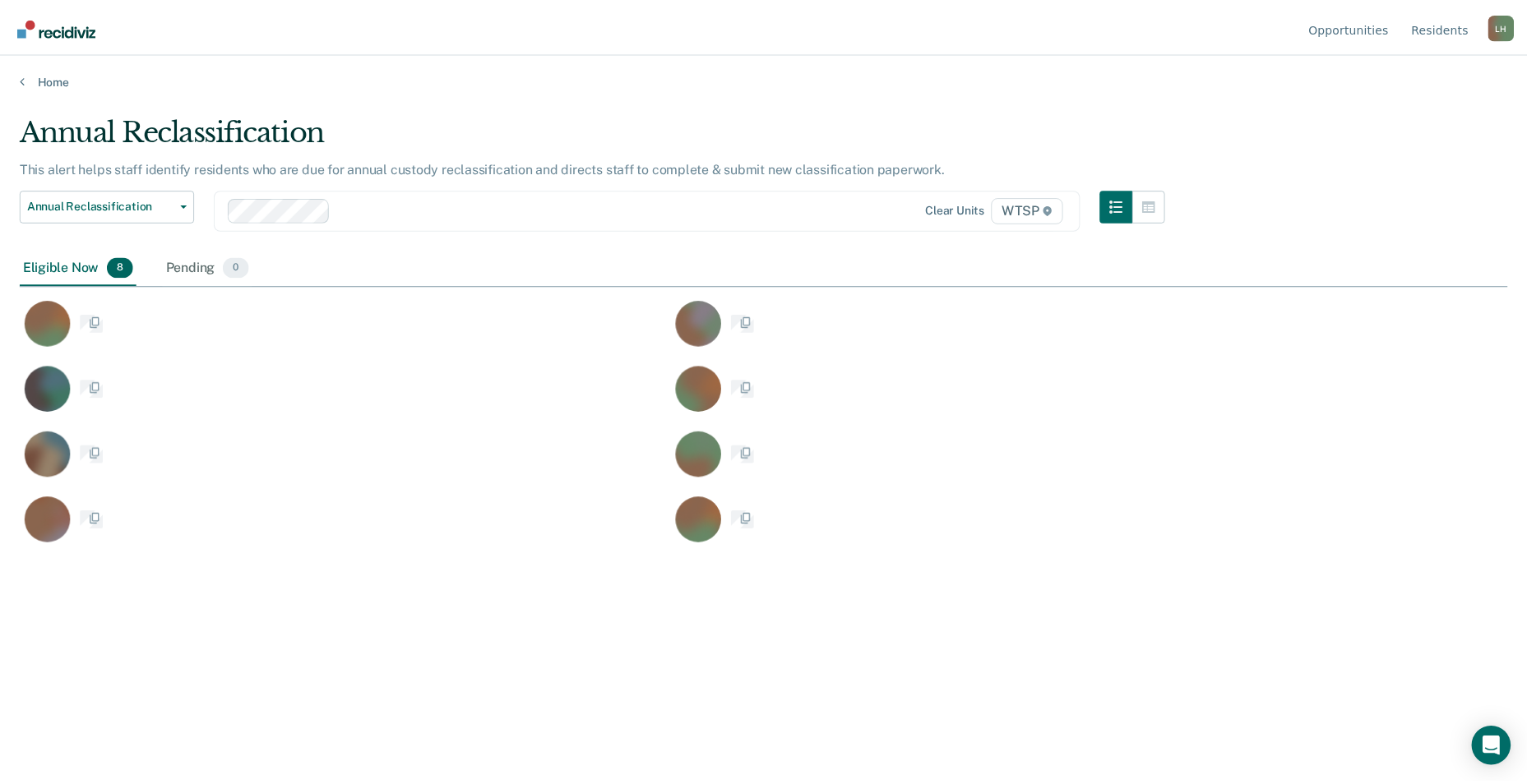
scroll to position [535, 1488]
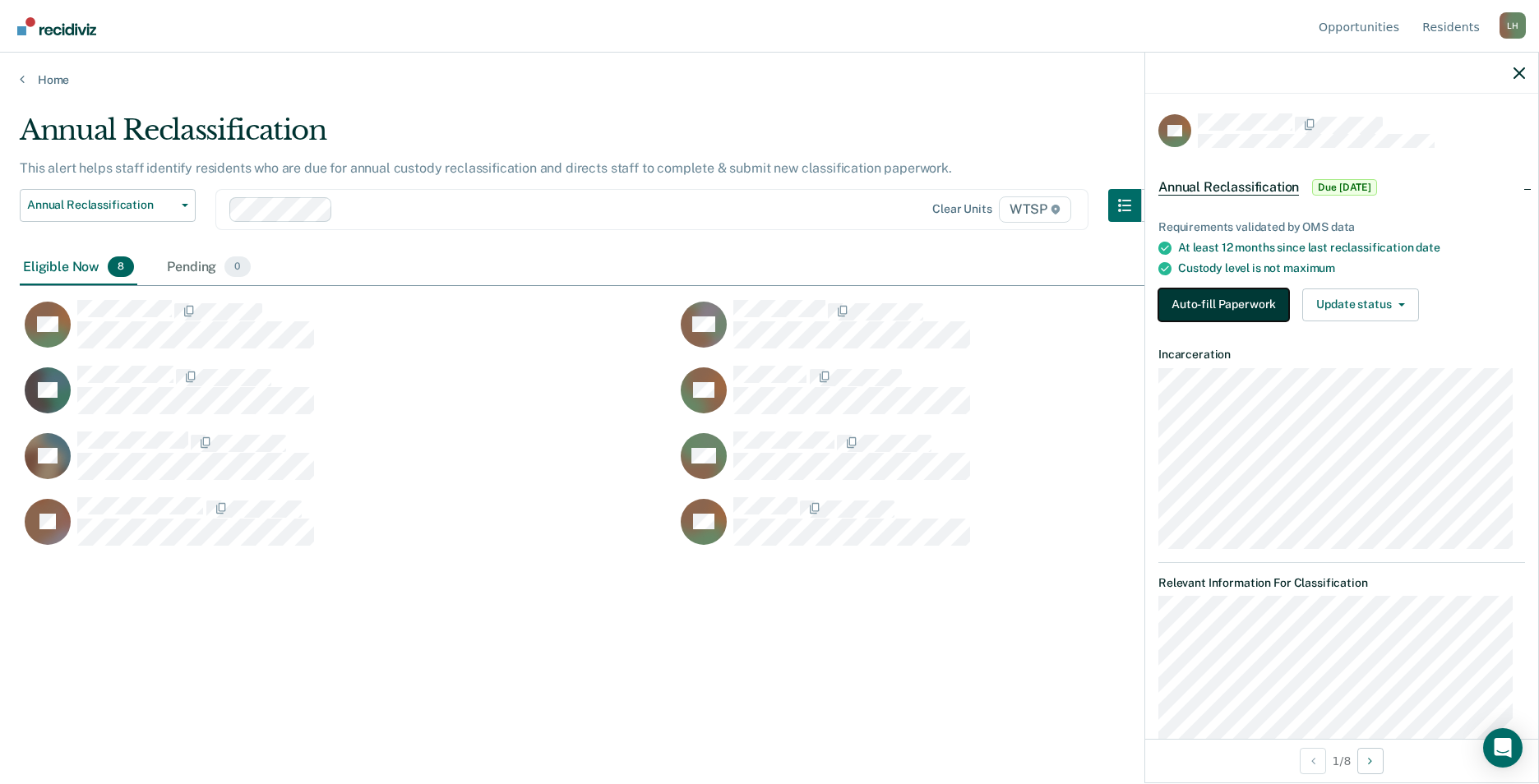
click at [1202, 303] on button "Auto-fill Paperwork" at bounding box center [1223, 305] width 131 height 33
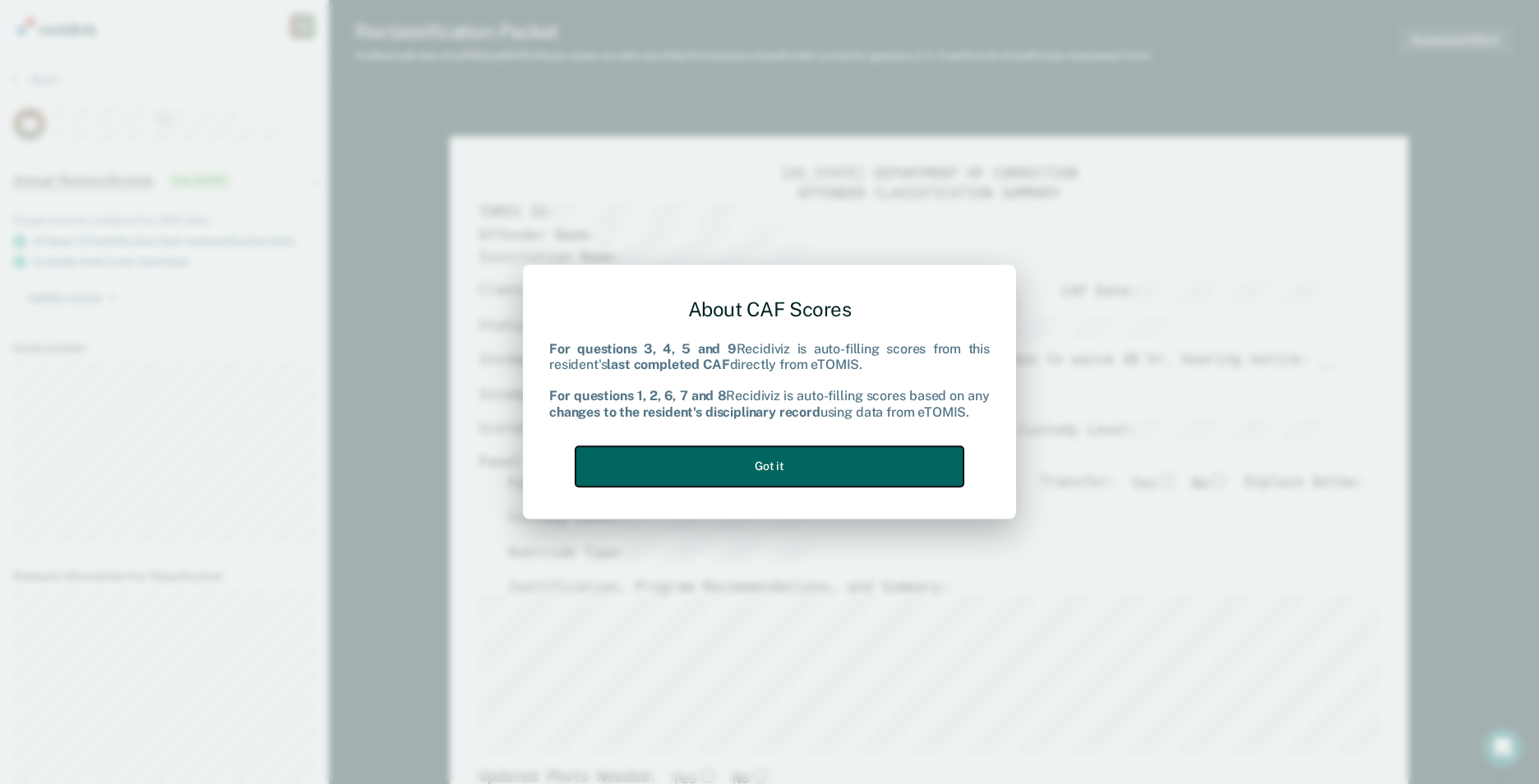
click at [899, 456] on button "Got it" at bounding box center [769, 467] width 388 height 40
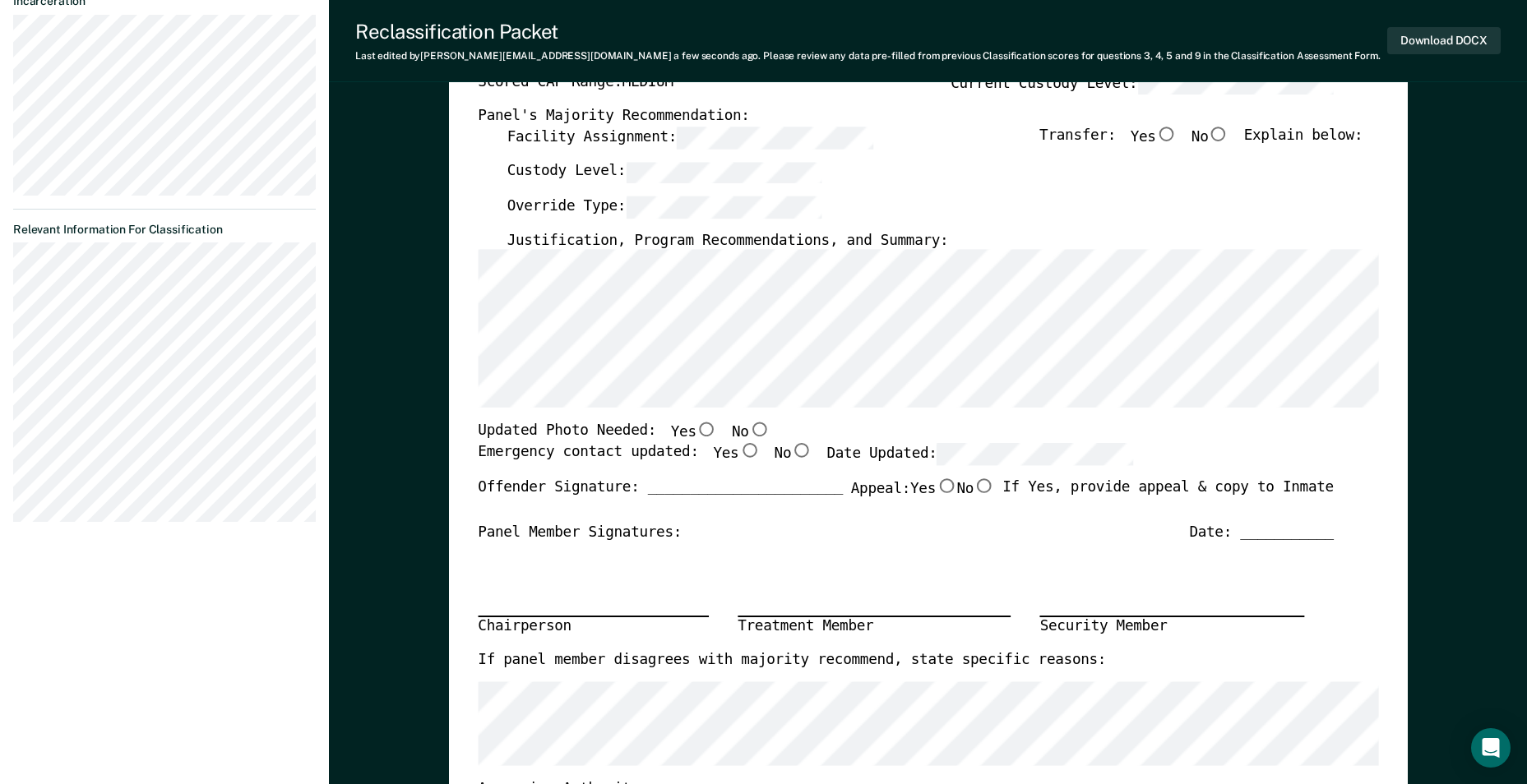
scroll to position [329, 0]
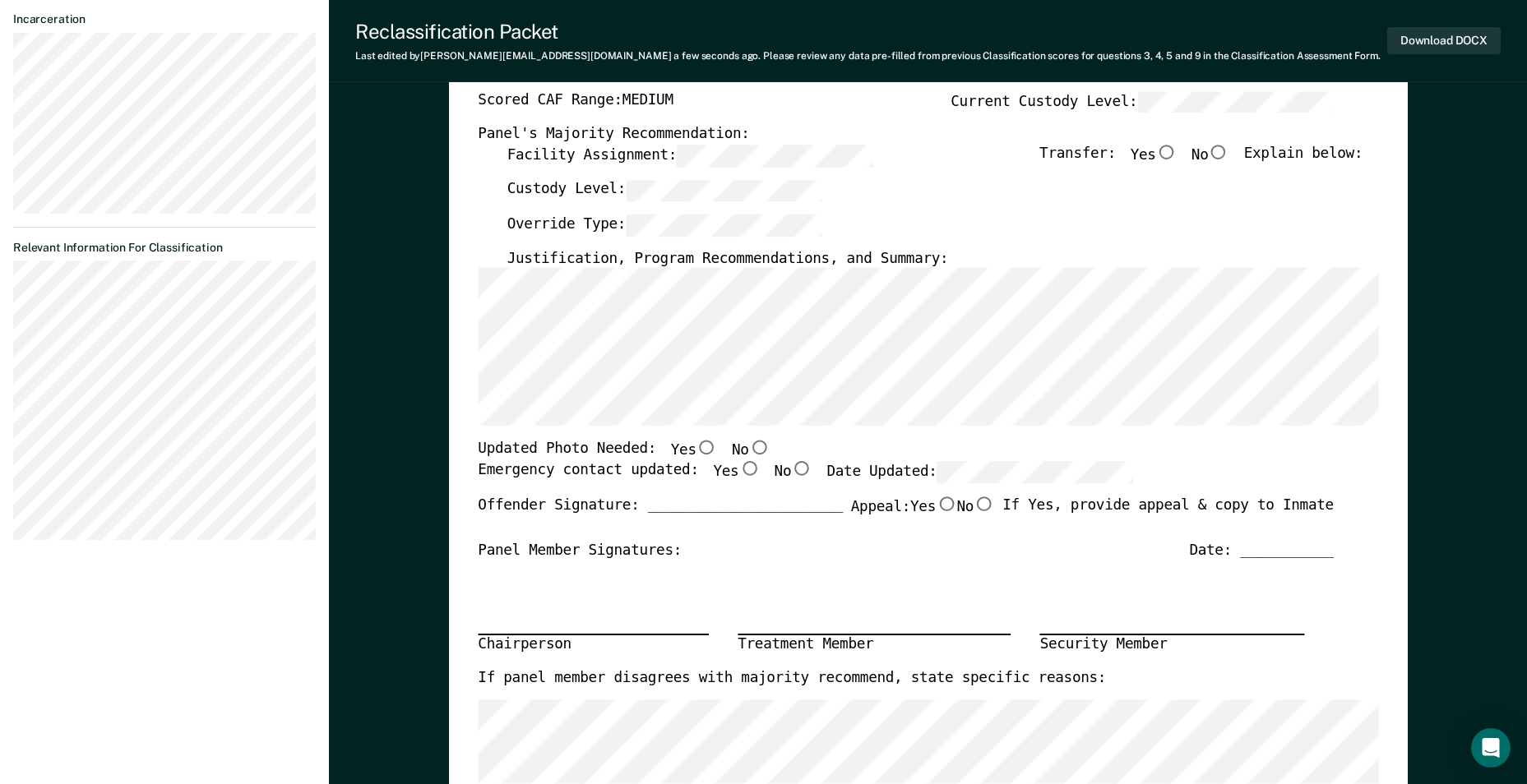
click at [1230, 151] on input "No" at bounding box center [1219, 152] width 22 height 15
type textarea "x"
radio input "true"
type textarea "x"
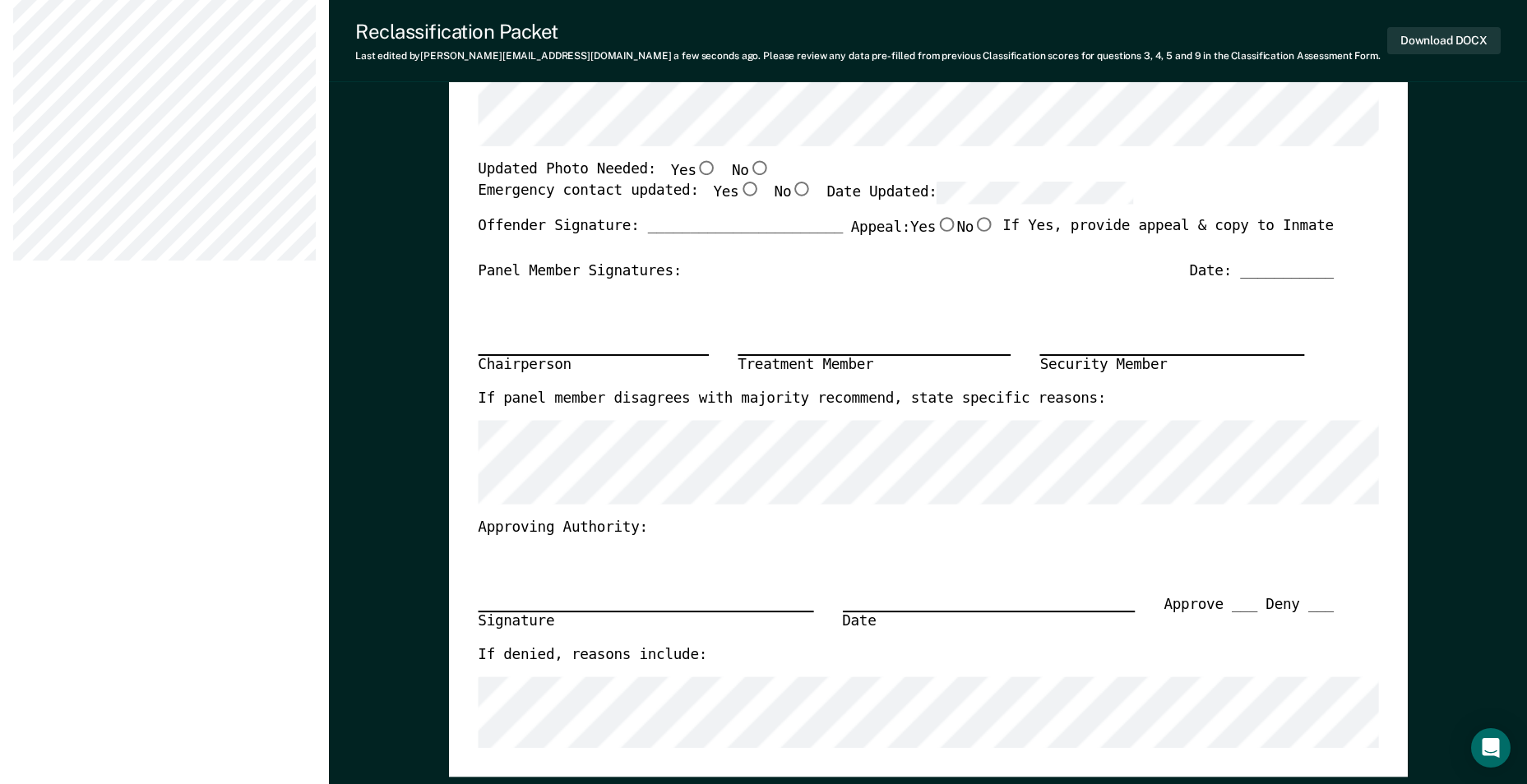
scroll to position [822, 0]
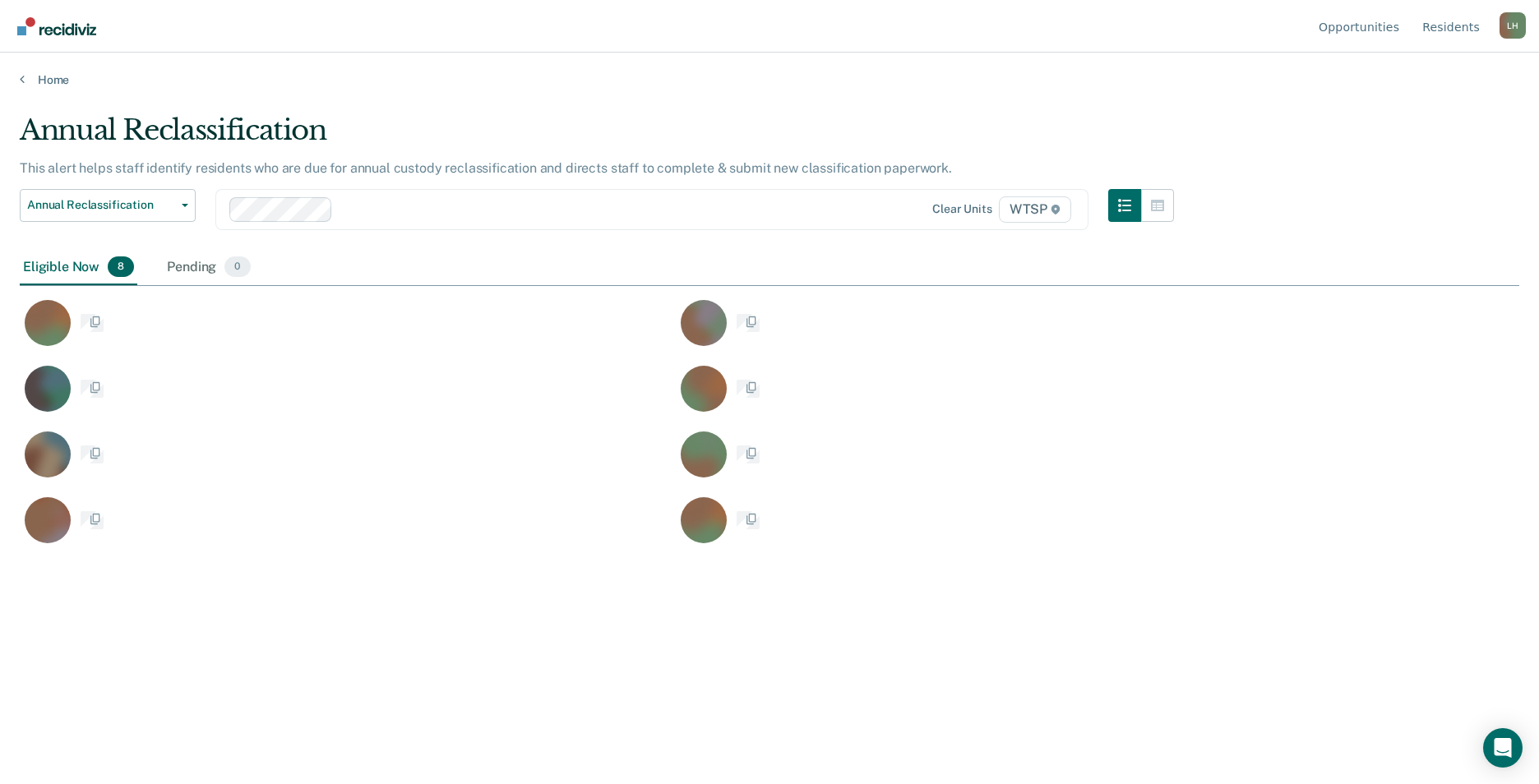
scroll to position [535, 1487]
